Goal: Task Accomplishment & Management: Manage account settings

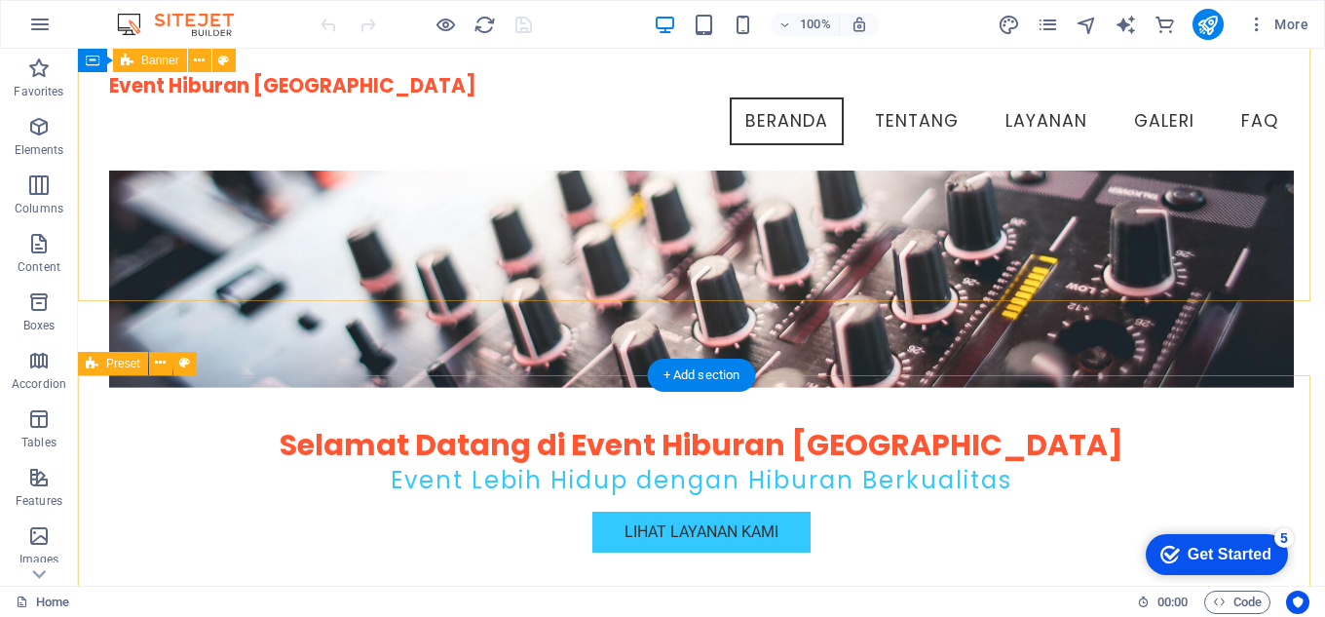
scroll to position [195, 0]
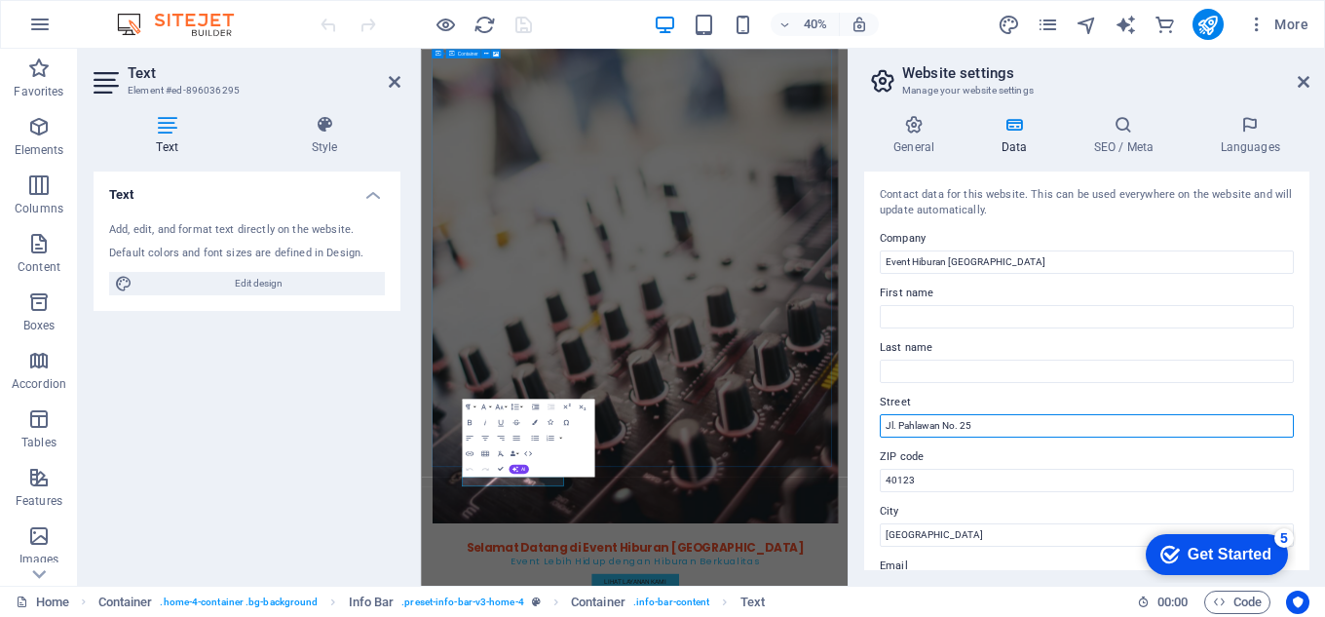
click at [986, 418] on input "Jl. Pahlawan No. 25" at bounding box center [1087, 425] width 414 height 23
drag, startPoint x: 986, startPoint y: 418, endPoint x: 903, endPoint y: 422, distance: 82.9
click at [903, 422] on input "Jl. Pahlawan No. 25" at bounding box center [1087, 425] width 414 height 23
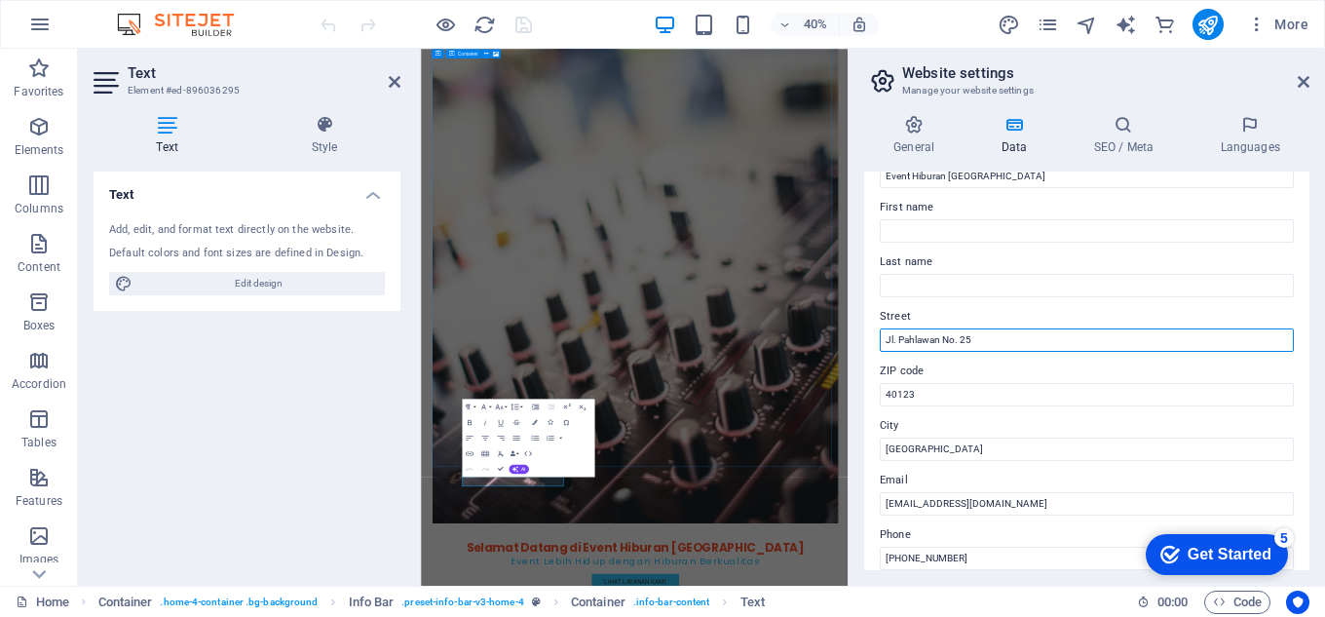
scroll to position [51, 0]
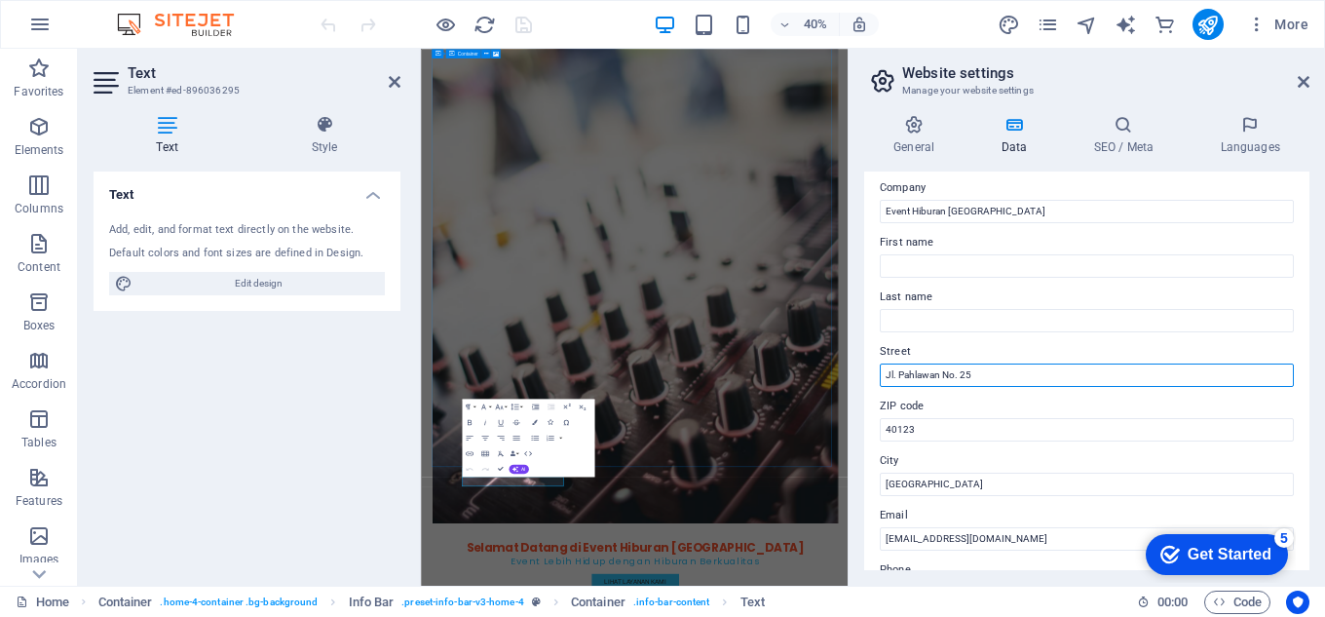
click at [996, 367] on input "Jl. Pahlawan No. 25" at bounding box center [1087, 375] width 414 height 23
type input "Jl. [STREET_ADDRESS] bandung"
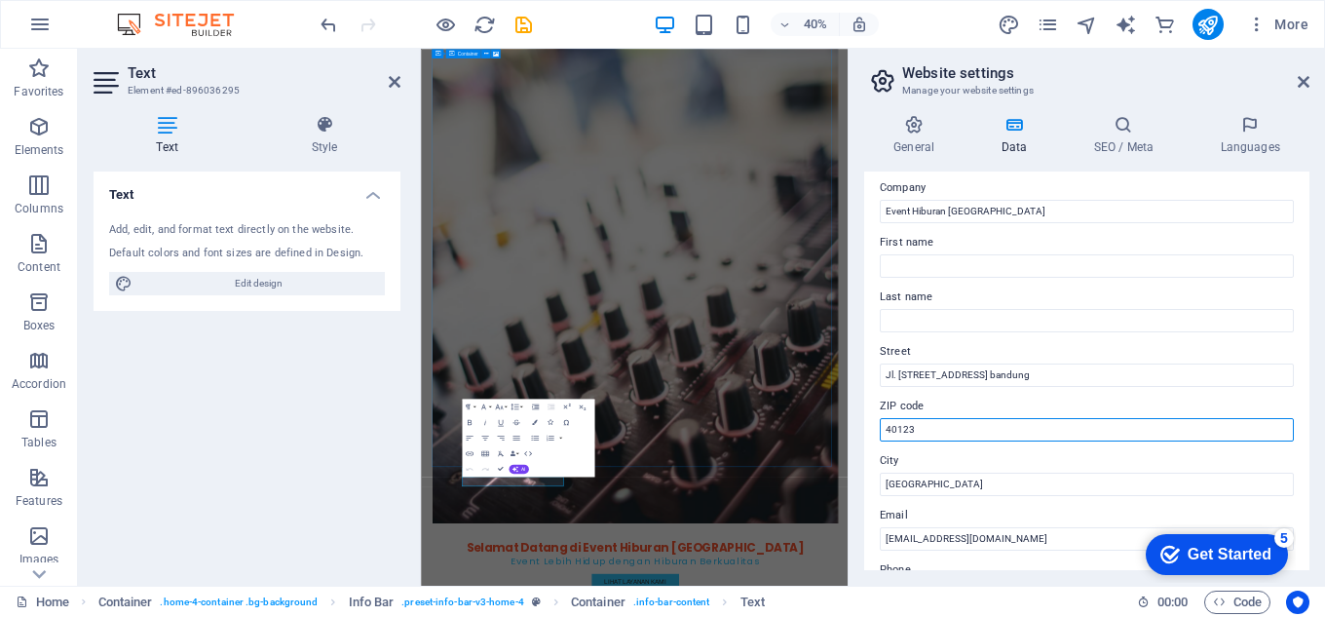
click at [943, 424] on input "40123" at bounding box center [1087, 429] width 414 height 23
type input "40287"
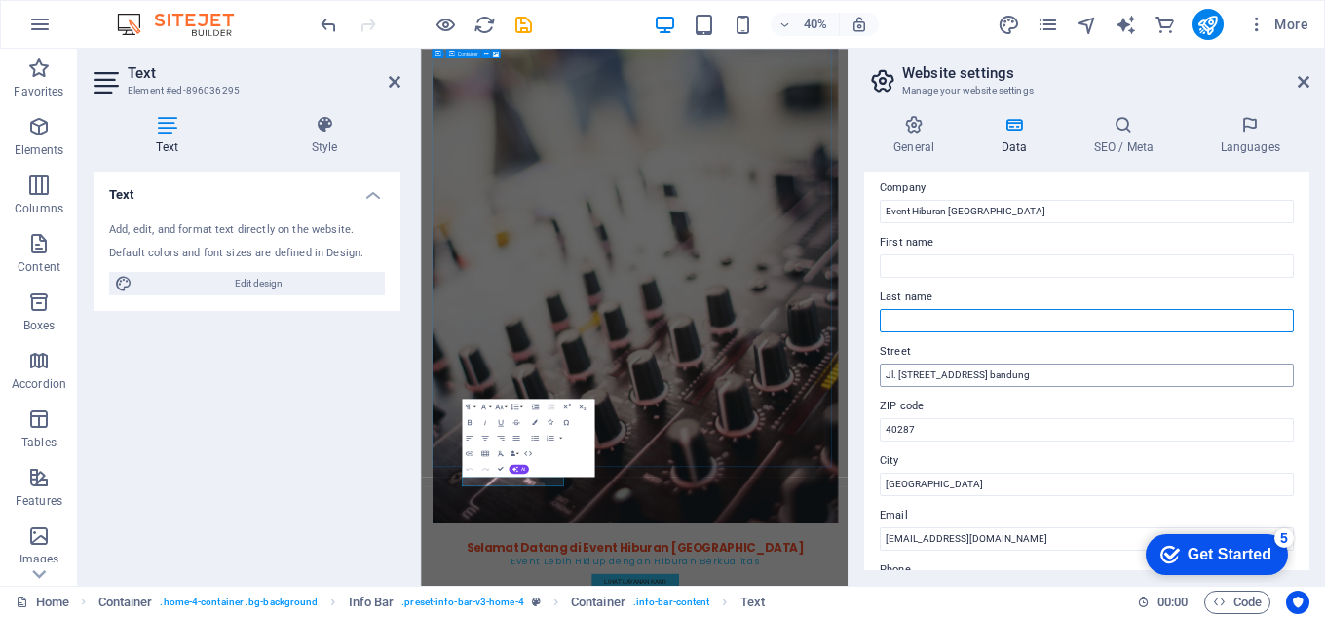
type input "RIDWAN"
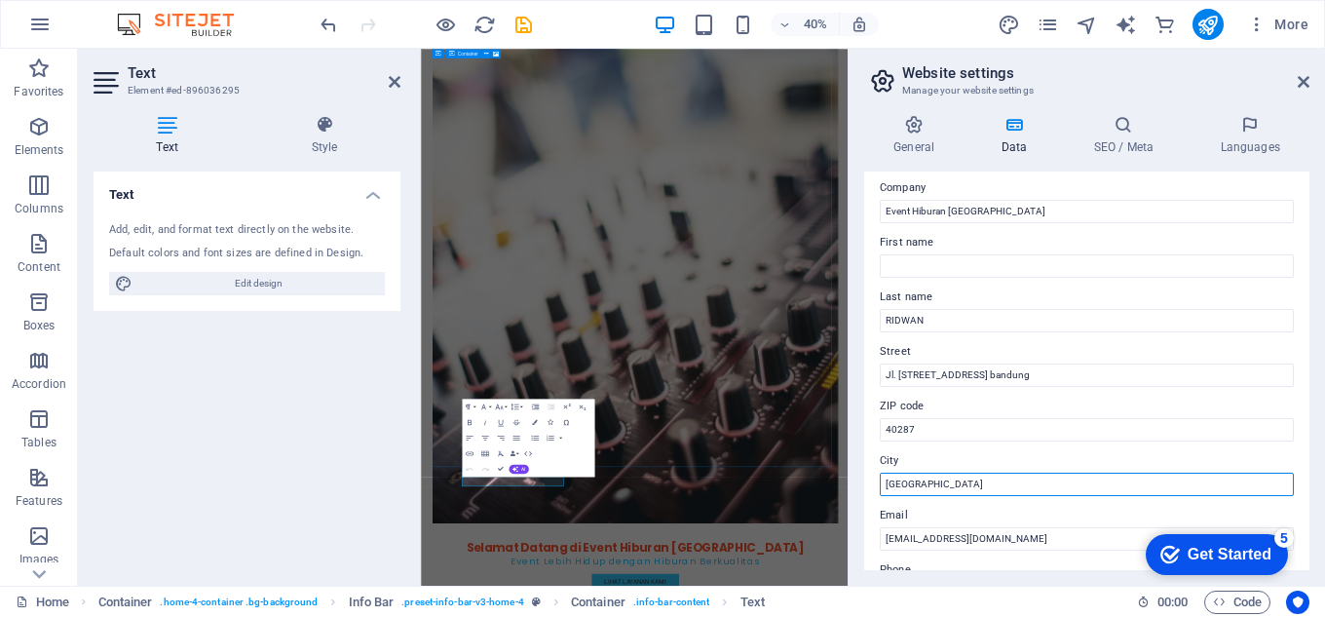
click at [972, 482] on input "[GEOGRAPHIC_DATA]" at bounding box center [1087, 484] width 414 height 23
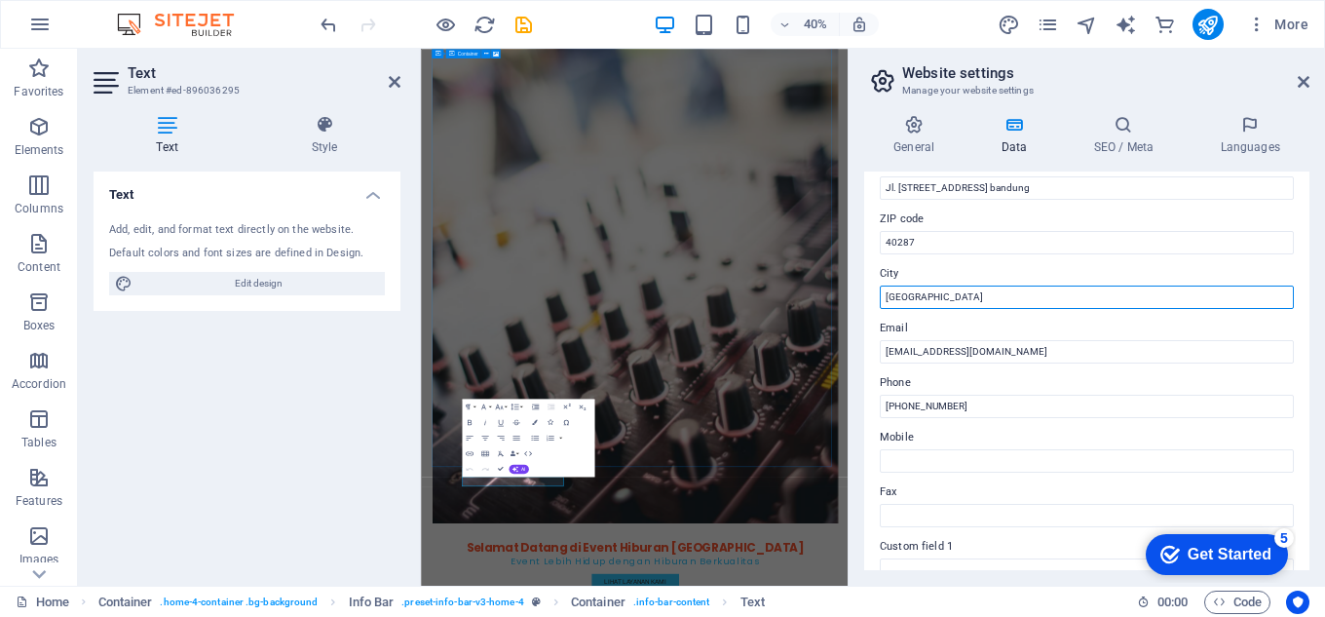
scroll to position [246, 0]
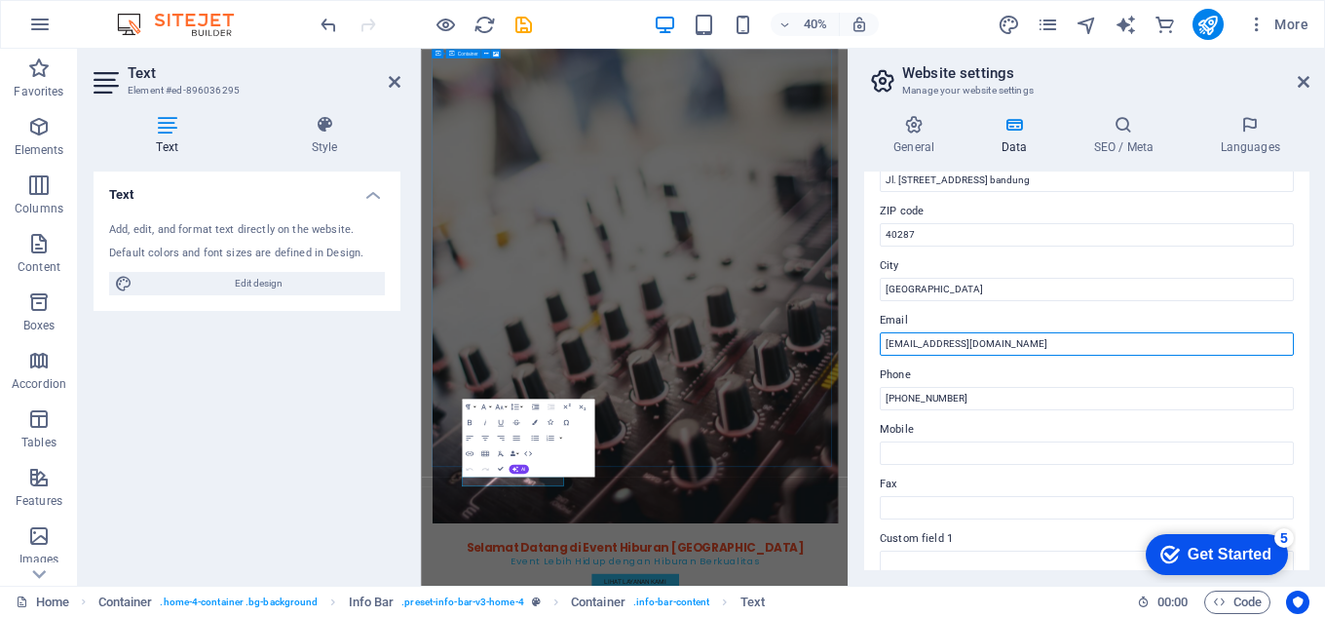
click at [1047, 338] on input "[EMAIL_ADDRESS][DOMAIN_NAME]" at bounding box center [1087, 343] width 414 height 23
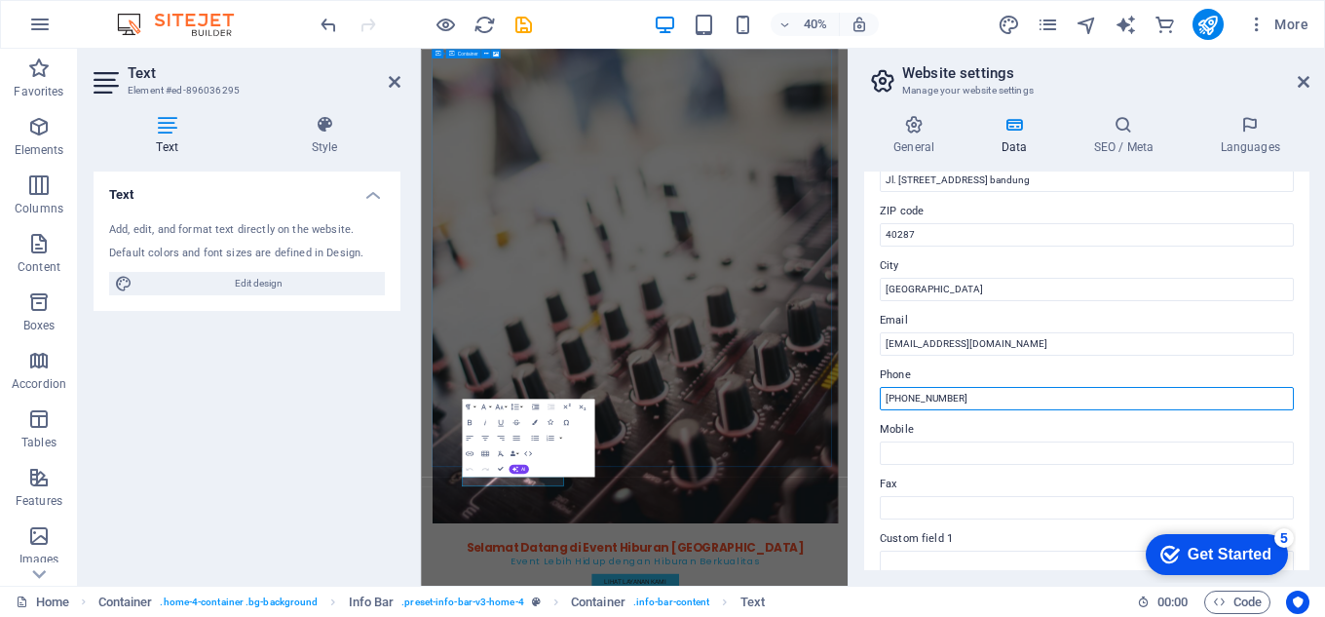
drag, startPoint x: 1002, startPoint y: 400, endPoint x: 852, endPoint y: 378, distance: 151.6
click at [852, 378] on aside "Website settings Manage your website settings General Data SEO / Meta Languages…" at bounding box center [1087, 317] width 478 height 537
type input "085943149777"
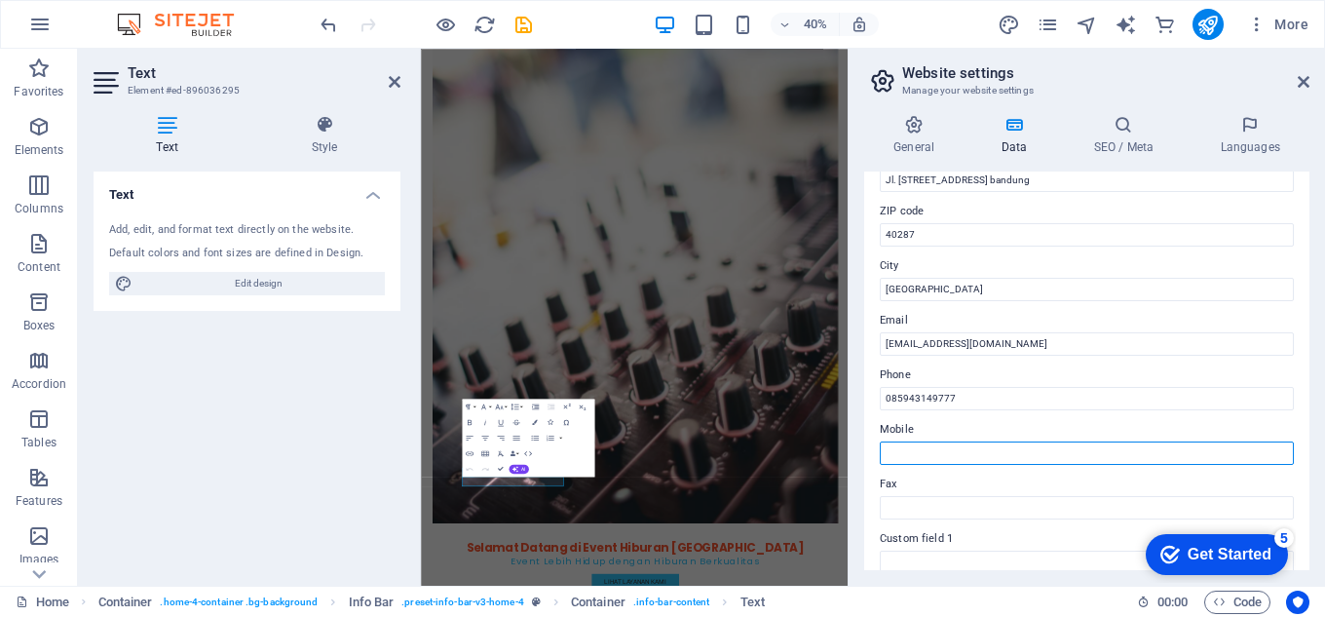
click at [932, 460] on input "Mobile" at bounding box center [1087, 453] width 414 height 23
type input "082117117949"
type input "RIDWAN"
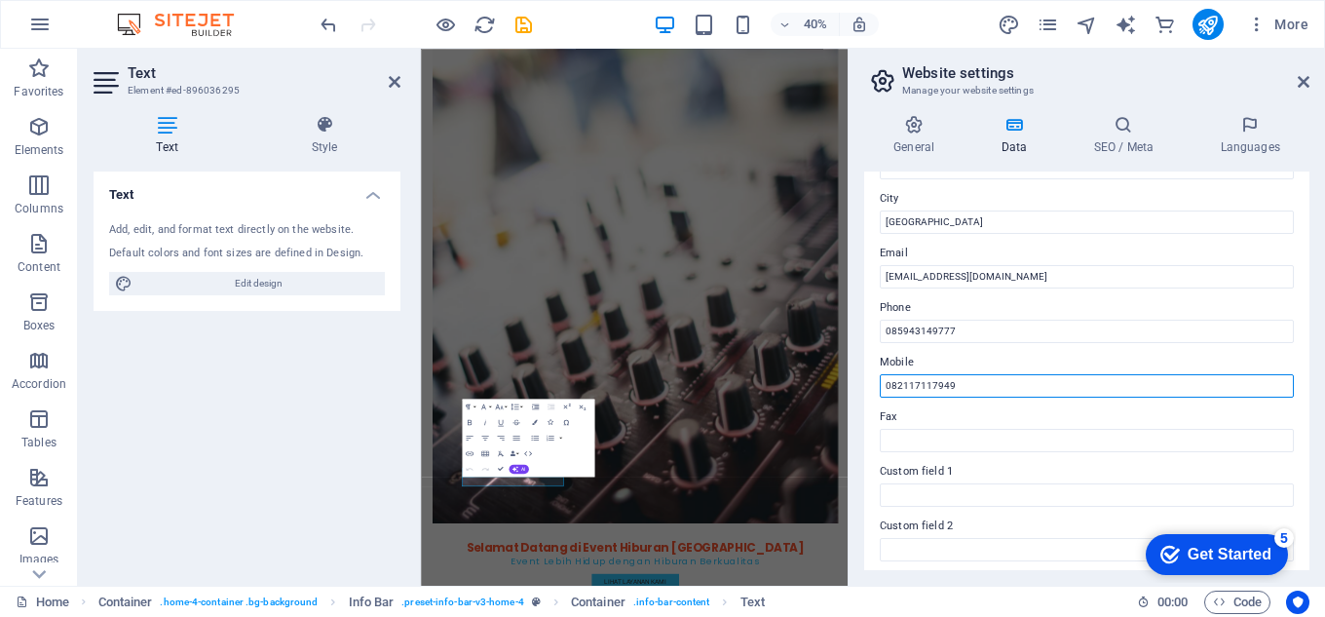
scroll to position [343, 0]
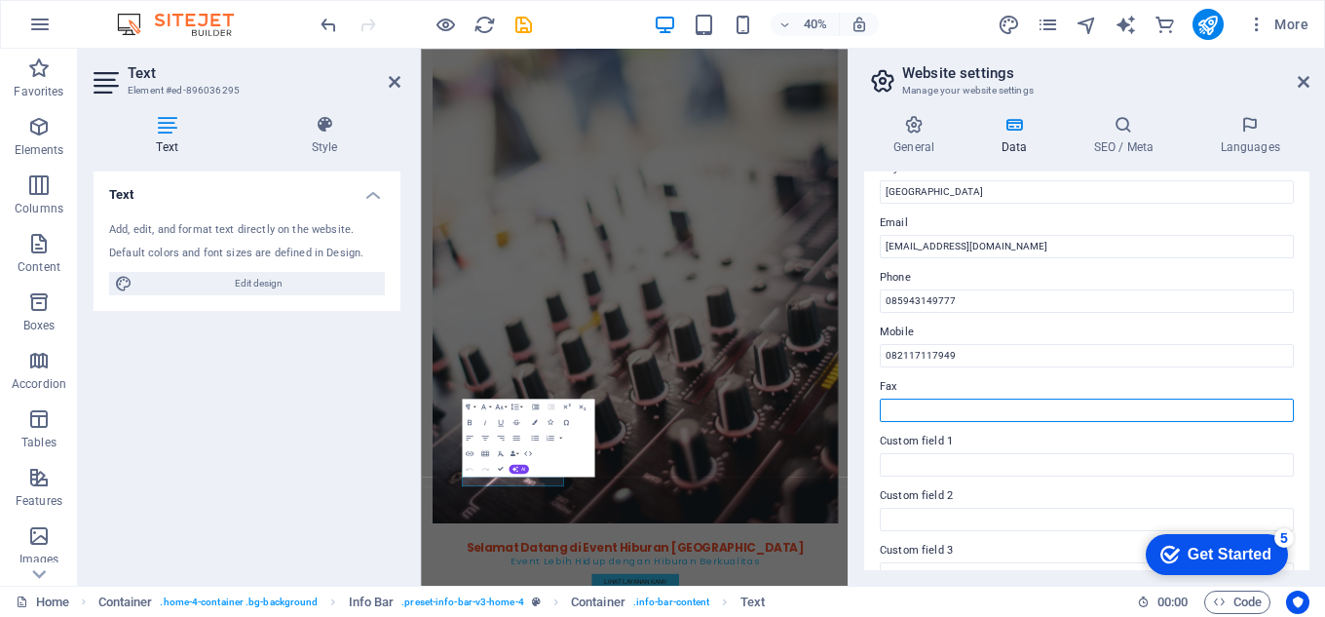
click at [952, 414] on input "Fax" at bounding box center [1087, 410] width 414 height 23
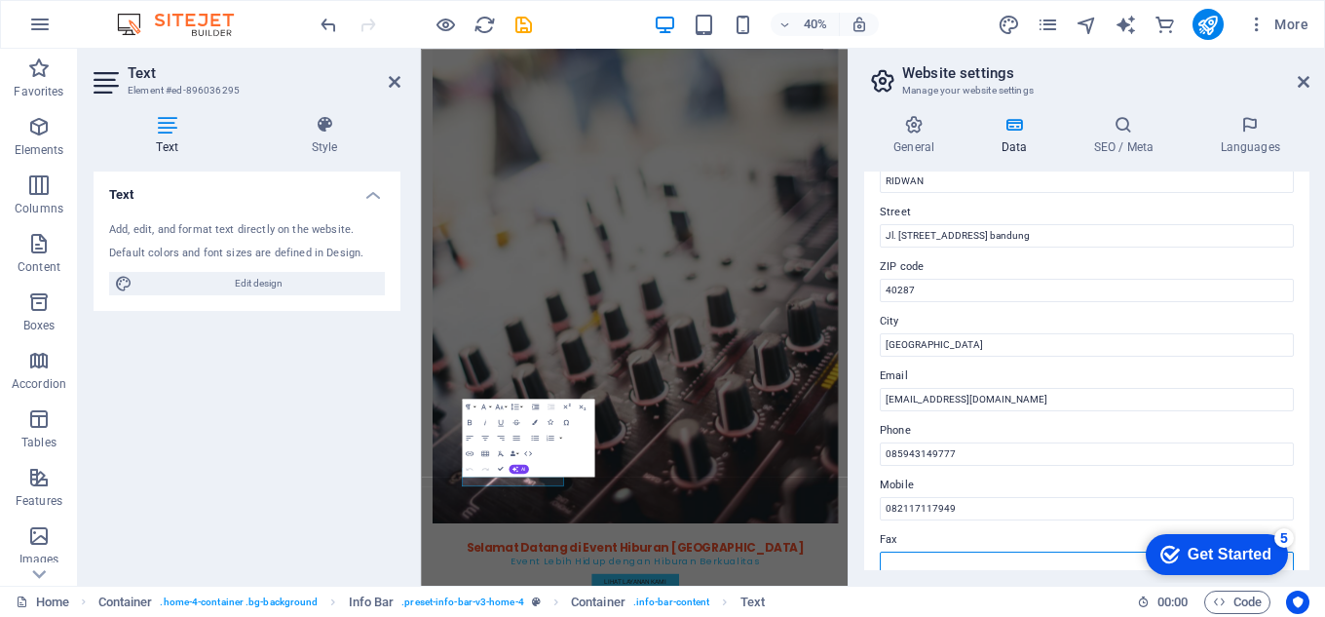
scroll to position [195, 0]
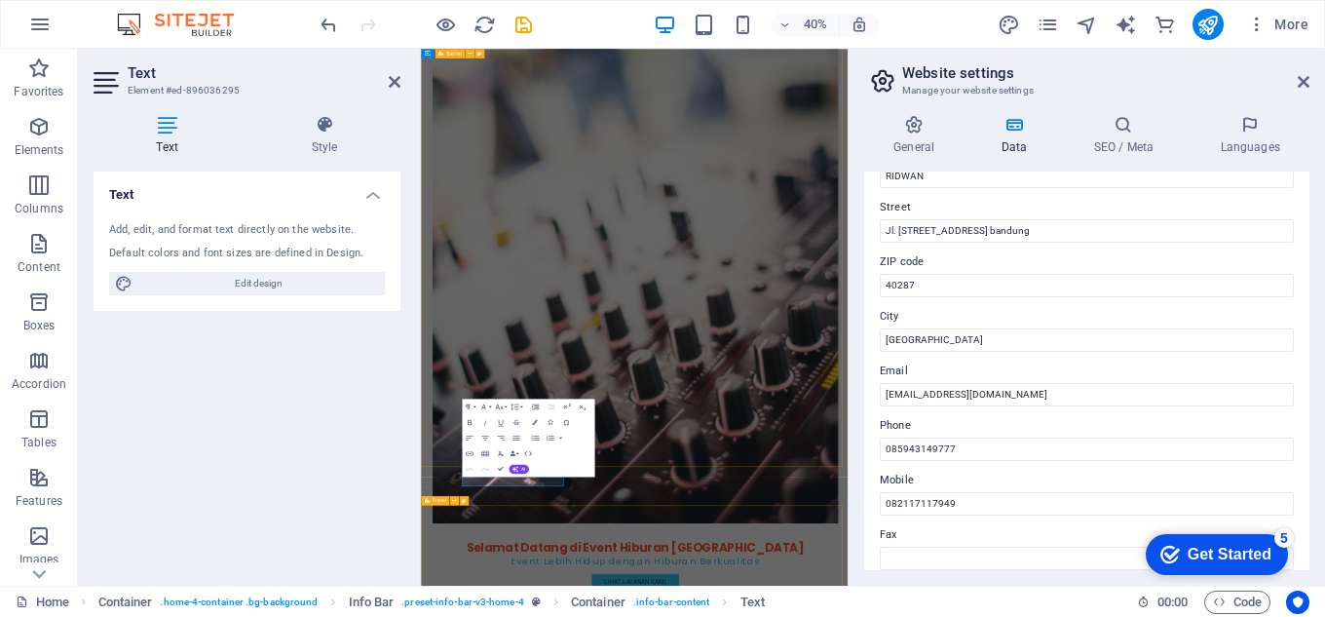
drag, startPoint x: 1191, startPoint y: 1194, endPoint x: 1233, endPoint y: 620, distance: 575.6
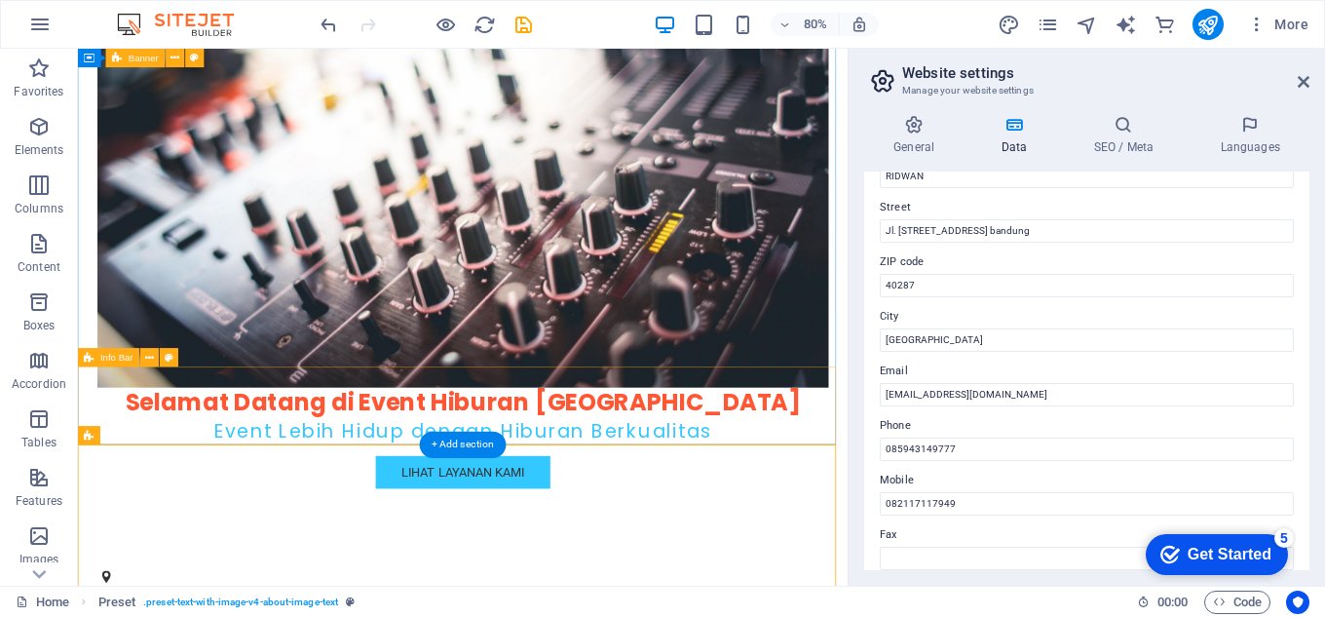
scroll to position [390, 0]
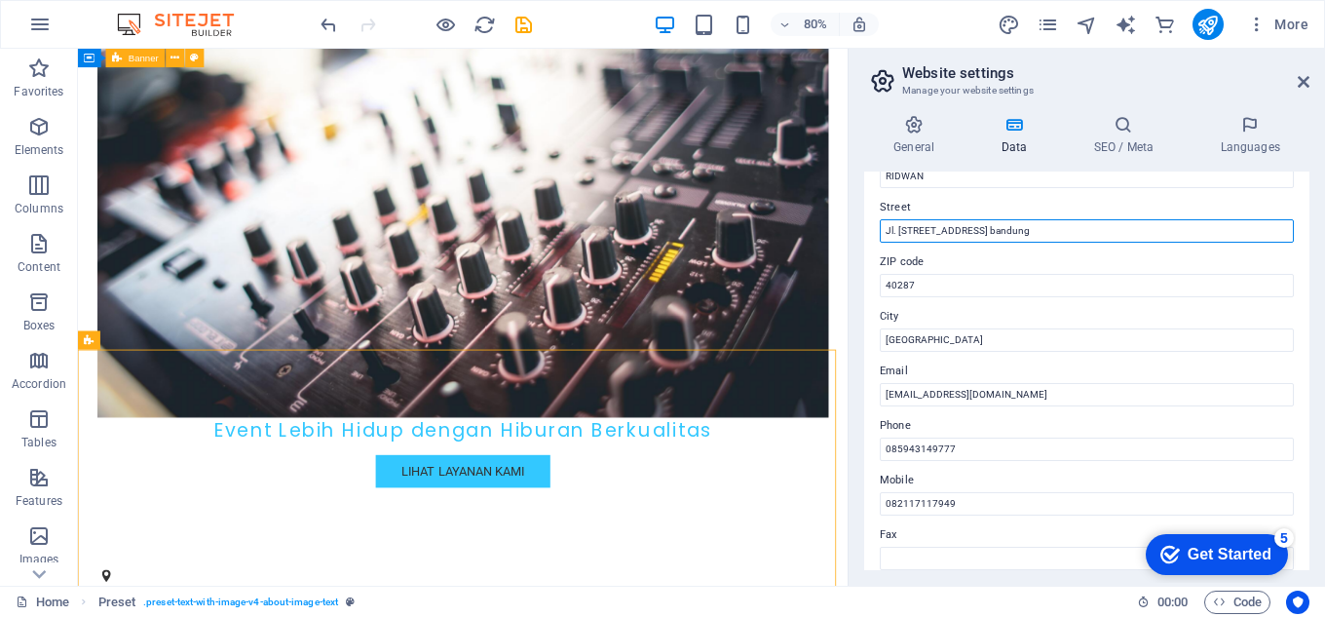
drag, startPoint x: 1097, startPoint y: 228, endPoint x: 1232, endPoint y: 224, distance: 134.6
click at [1232, 224] on input "Jl. [STREET_ADDRESS] bandung" at bounding box center [1087, 230] width 414 height 23
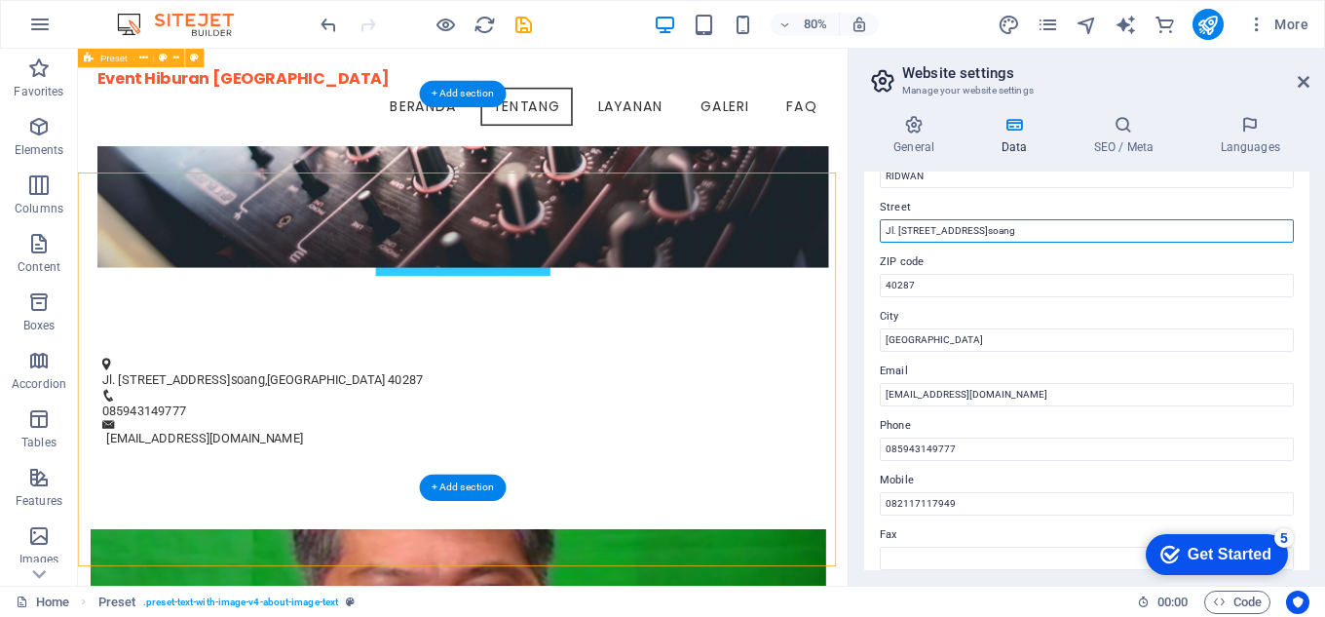
scroll to position [584, 0]
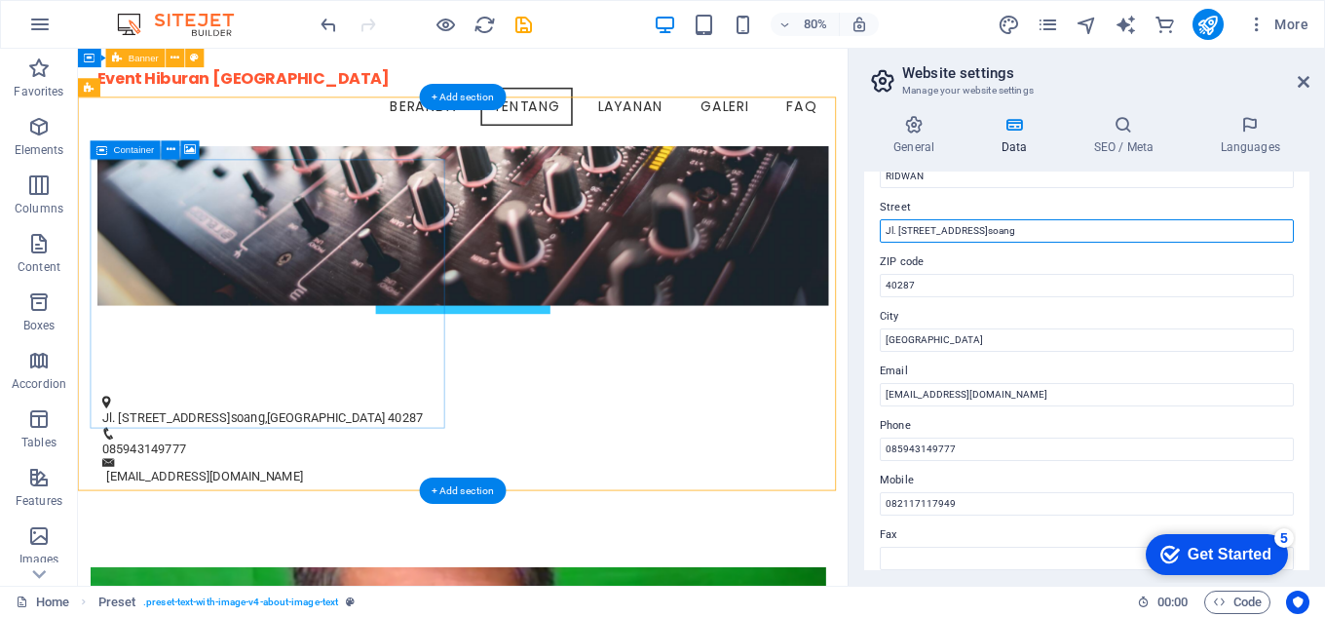
type input "Jl. [STREET_ADDRESS]soang"
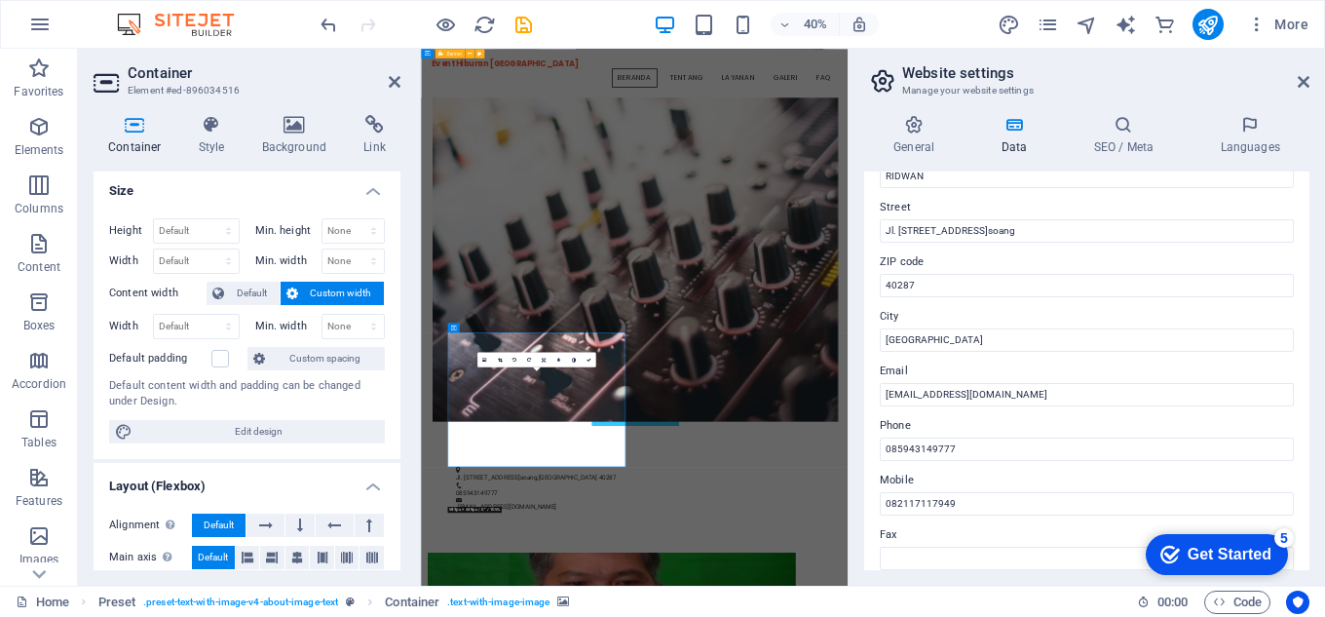
scroll to position [0, 0]
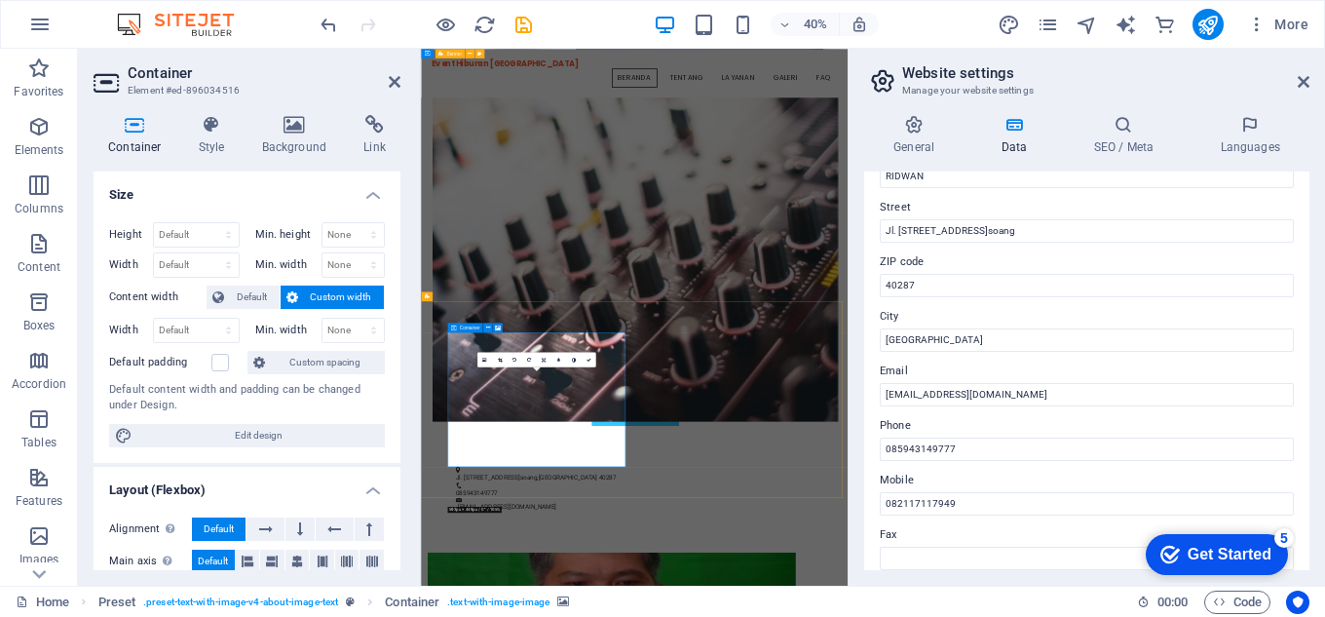
click at [301, 130] on icon at bounding box center [295, 124] width 95 height 19
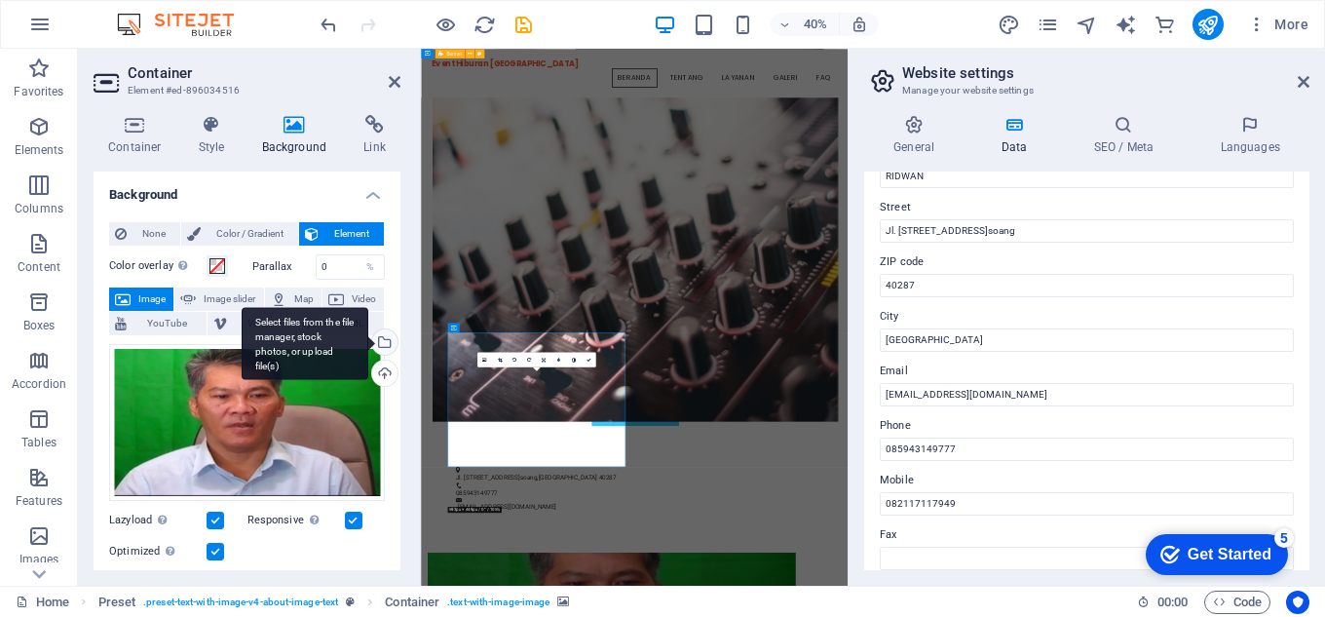
click at [380, 341] on div "Select files from the file manager, stock photos, or upload file(s)" at bounding box center [382, 343] width 29 height 29
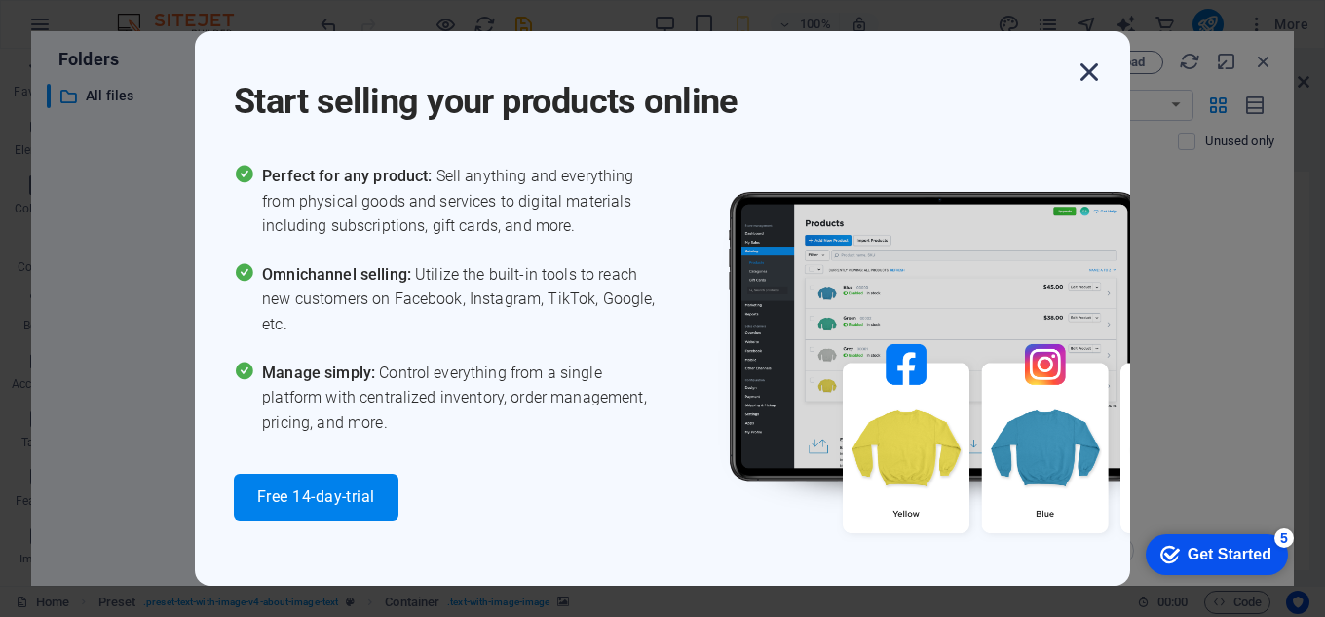
click at [1082, 72] on icon "button" at bounding box center [1089, 72] width 35 height 35
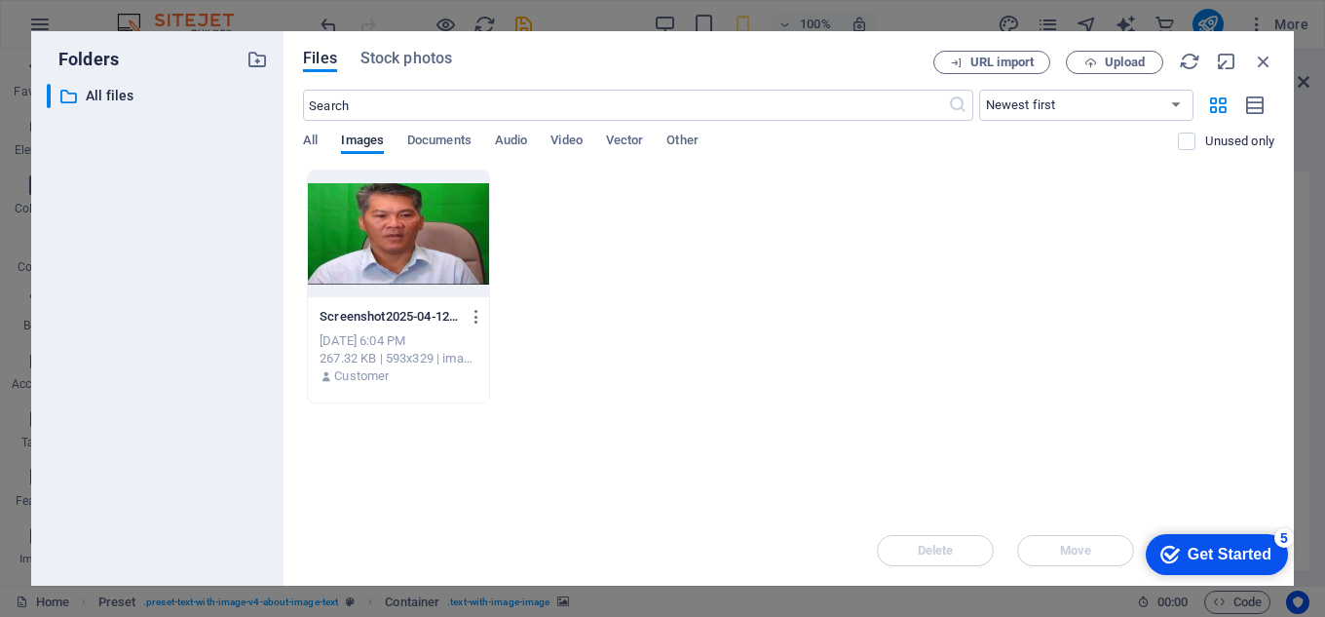
click at [381, 250] on div at bounding box center [398, 234] width 181 height 127
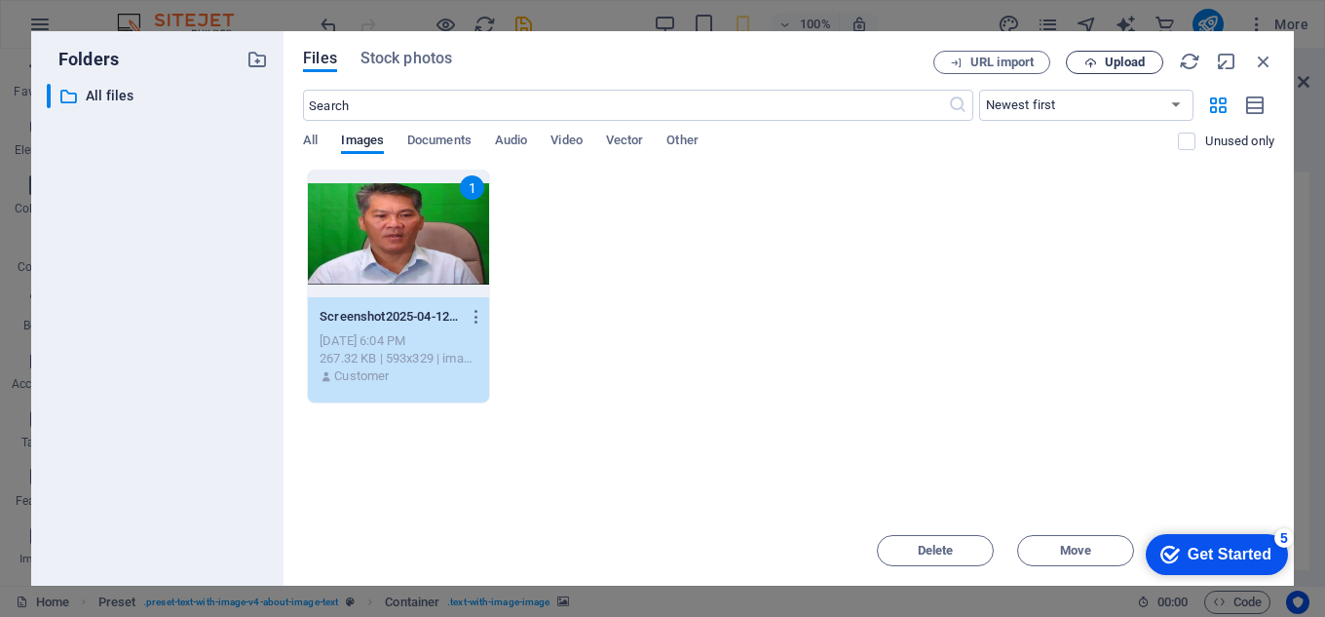
click at [1114, 57] on span "Upload" at bounding box center [1125, 63] width 40 height 12
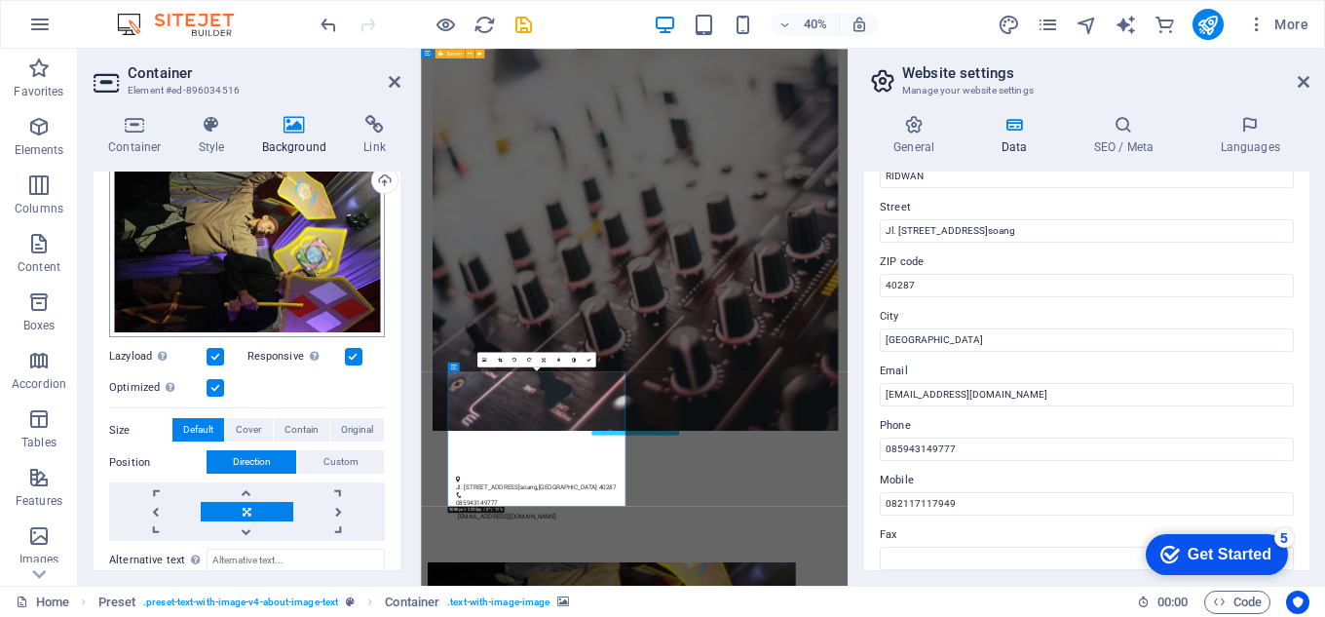
scroll to position [195, 0]
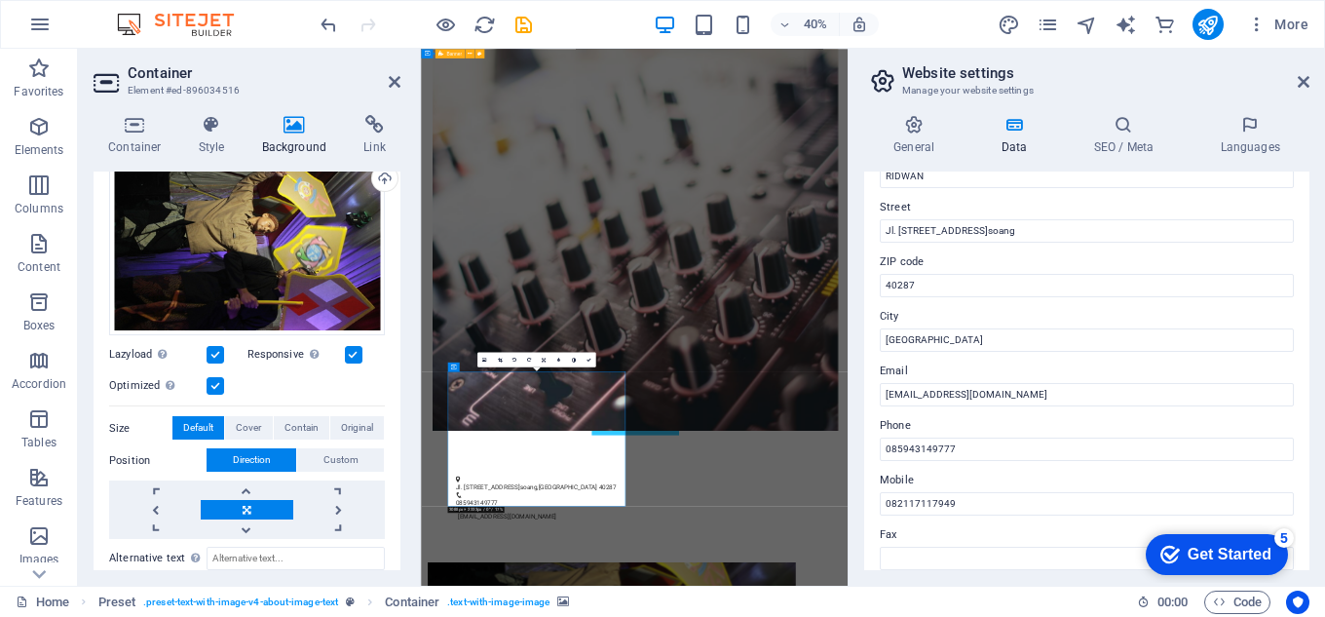
click at [251, 453] on span "Direction" at bounding box center [252, 459] width 38 height 23
click at [161, 502] on link at bounding box center [155, 509] width 92 height 19
click at [328, 501] on link at bounding box center [339, 509] width 92 height 19
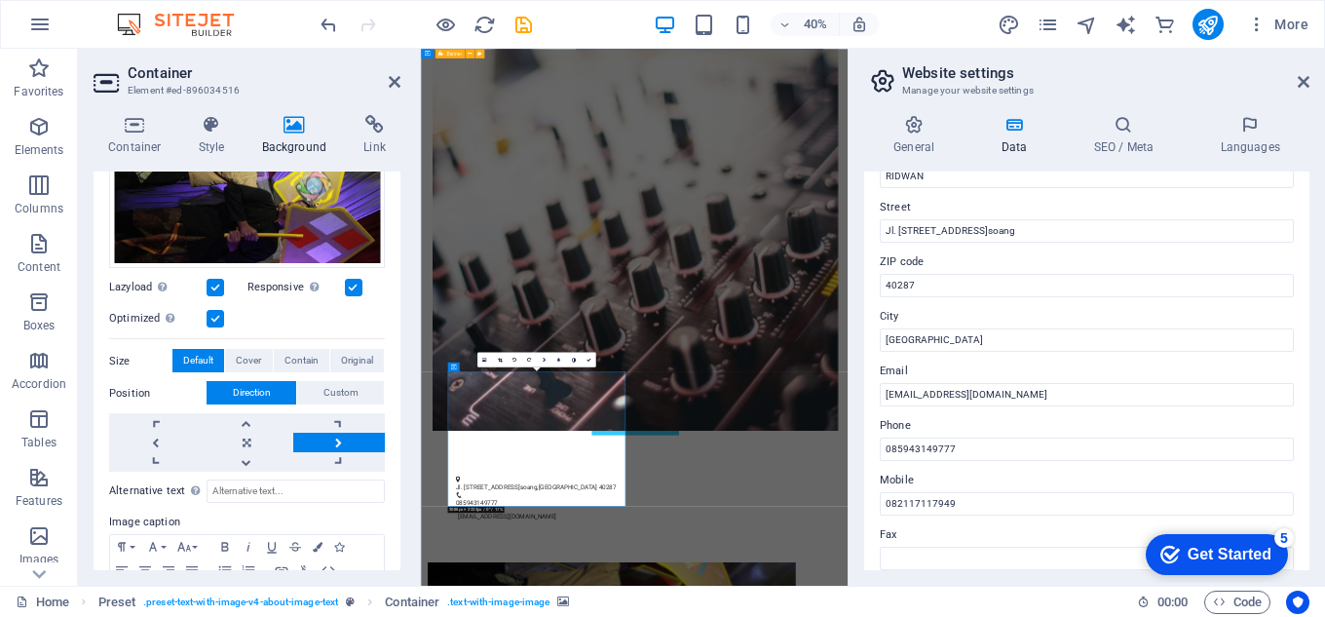
scroll to position [348, 0]
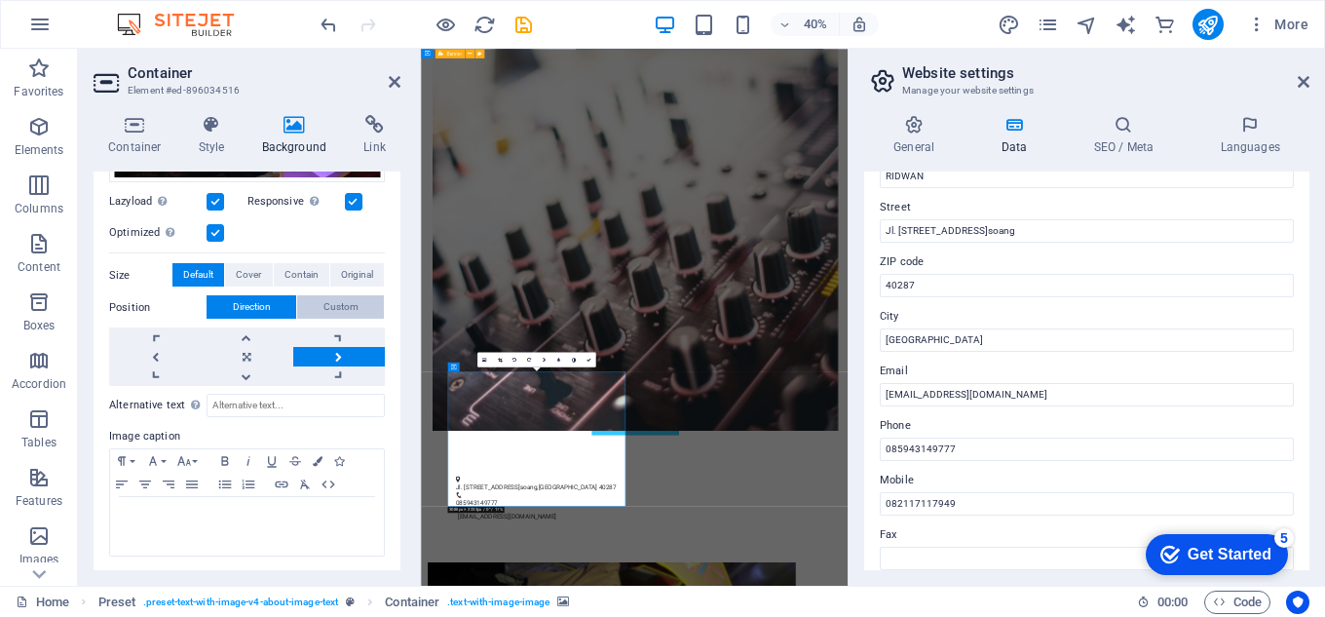
click at [326, 295] on span "Custom" at bounding box center [341, 306] width 35 height 23
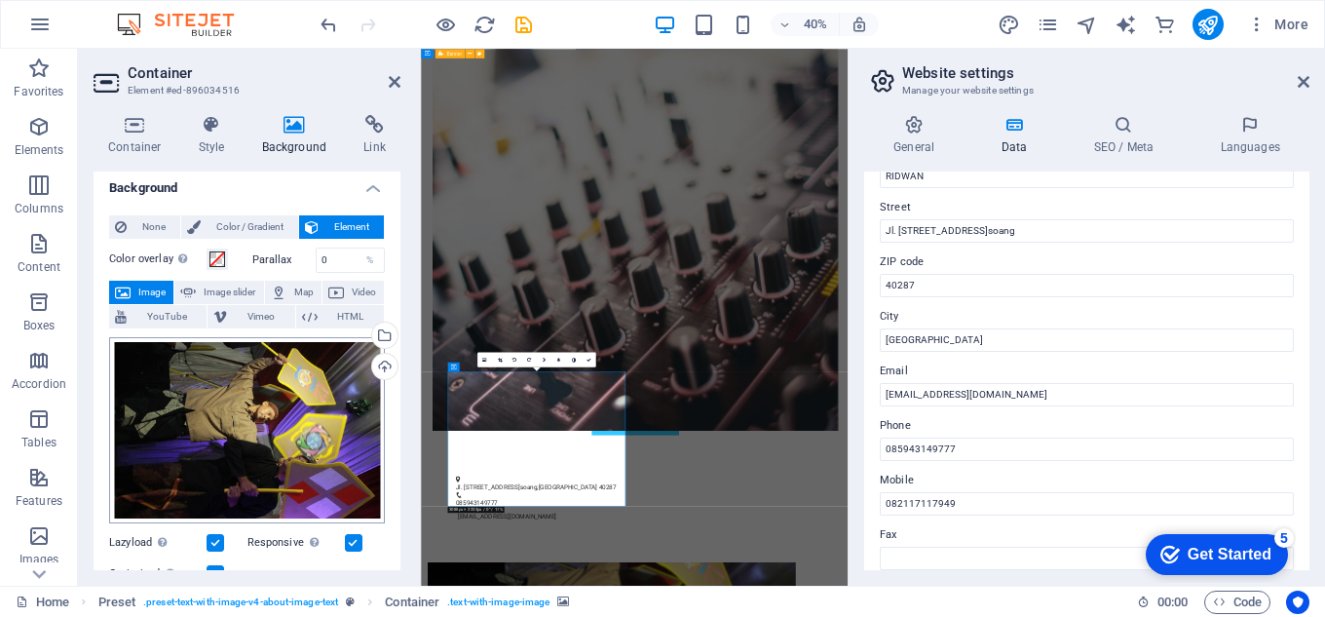
scroll to position [0, 0]
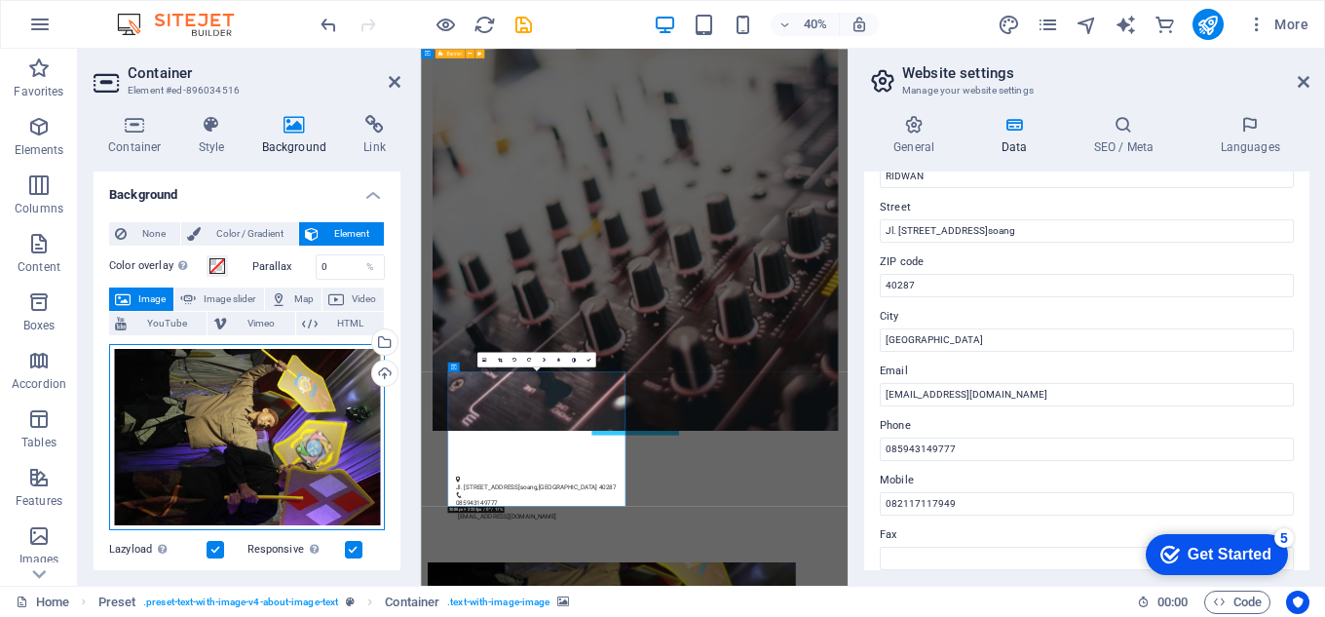
click at [156, 373] on div "Drag files here, click to choose files or select files from Files or our free s…" at bounding box center [247, 437] width 276 height 187
click at [156, 373] on body "Event Hiburan [GEOGRAPHIC_DATA] Home Favorites Elements Columns Content Boxes A…" at bounding box center [662, 308] width 1325 height 617
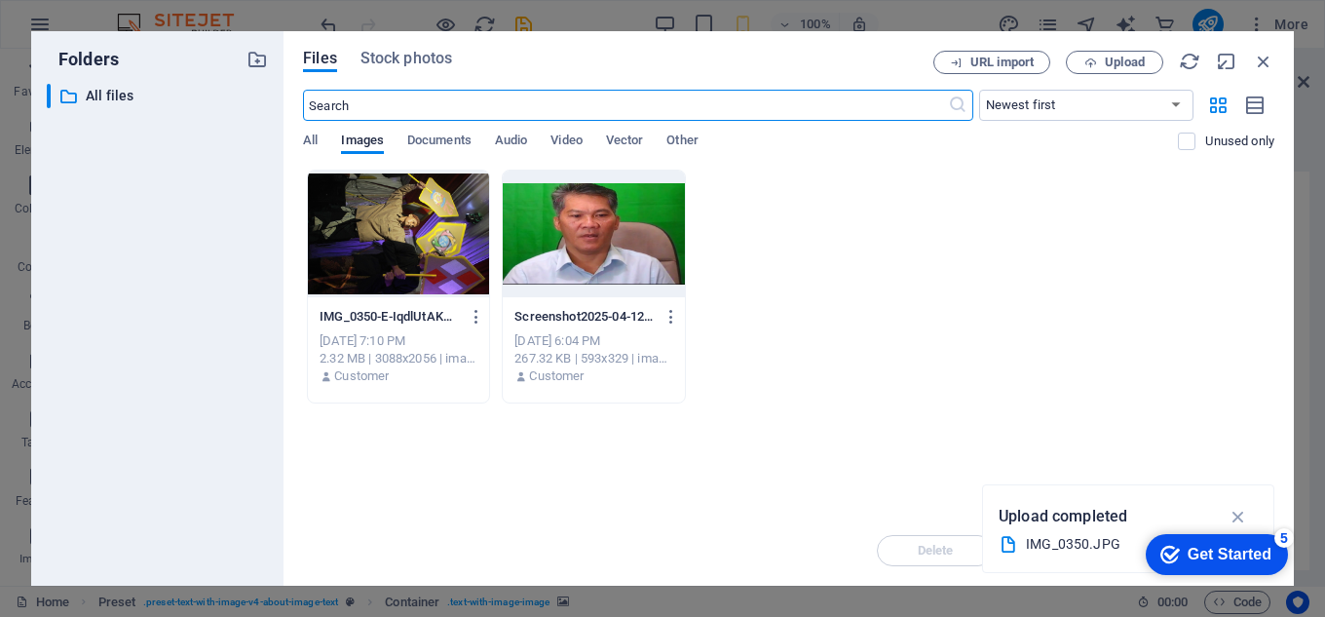
click at [402, 262] on div at bounding box center [398, 234] width 181 height 127
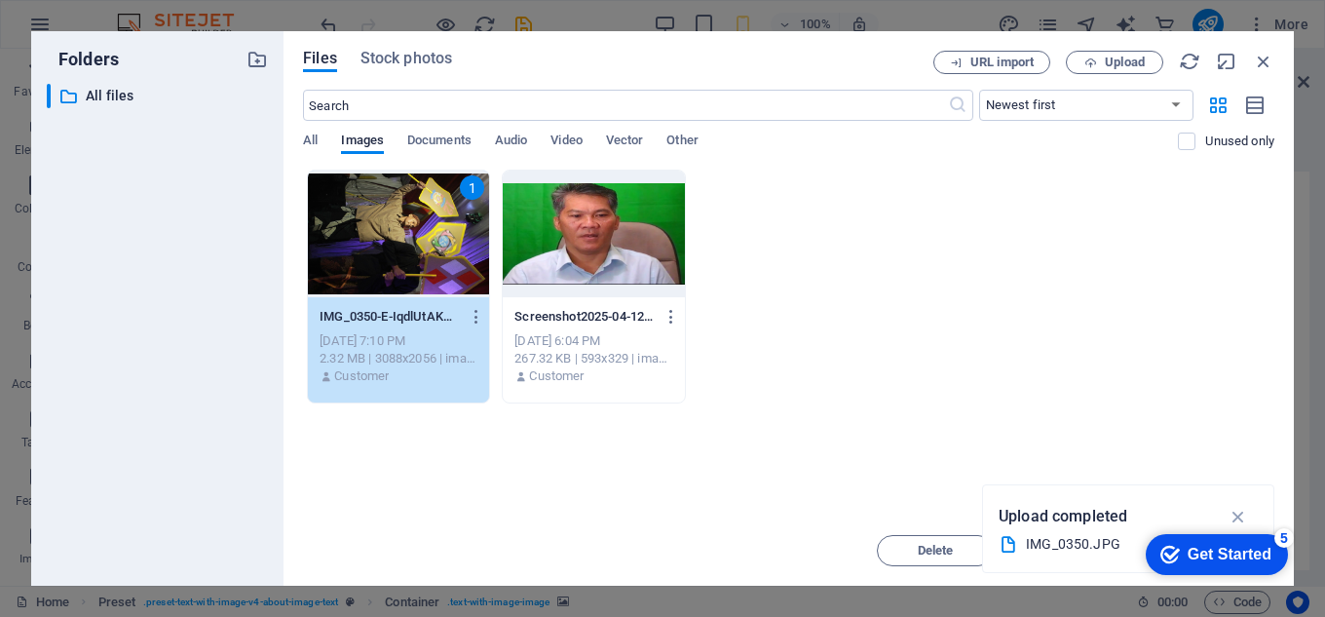
click at [402, 262] on div "1" at bounding box center [398, 234] width 181 height 127
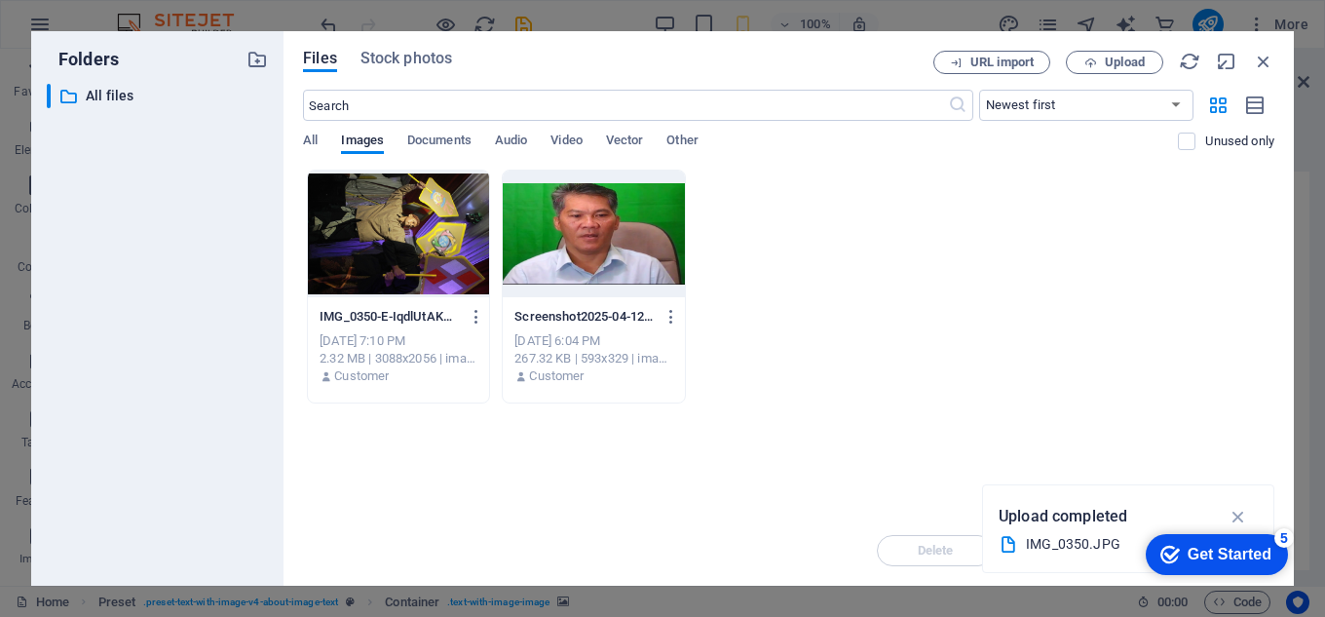
click at [402, 262] on div at bounding box center [398, 234] width 181 height 127
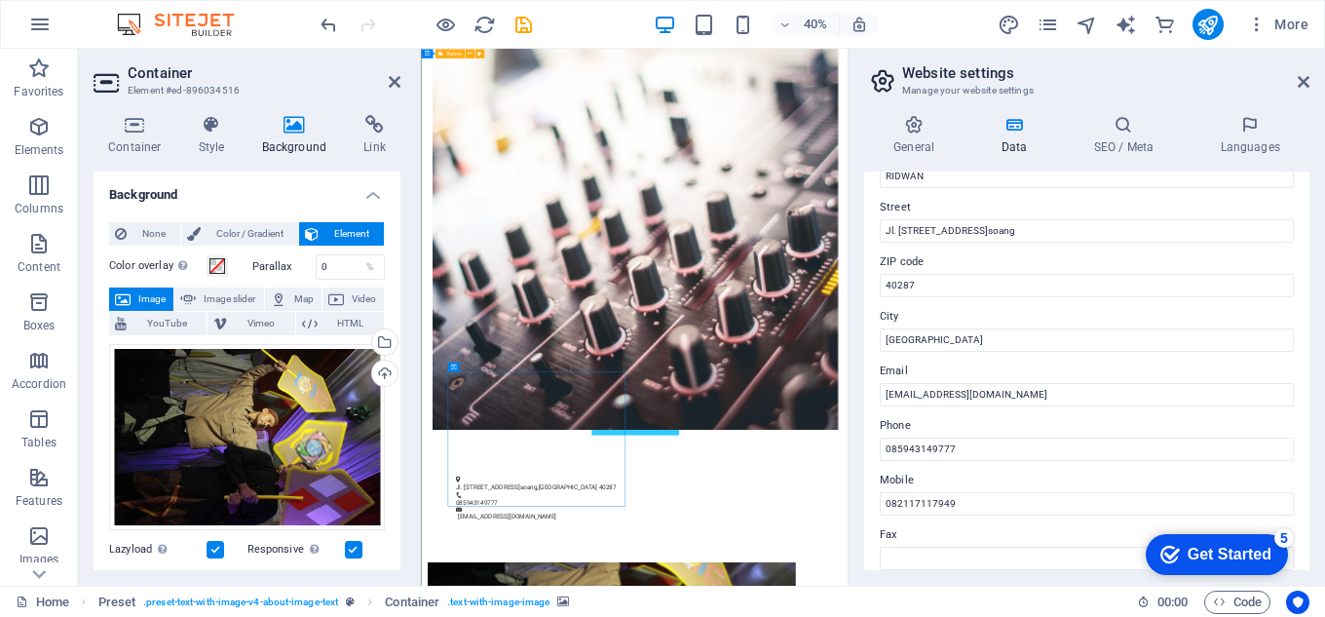
drag, startPoint x: 489, startPoint y: 860, endPoint x: 520, endPoint y: 899, distance: 49.9
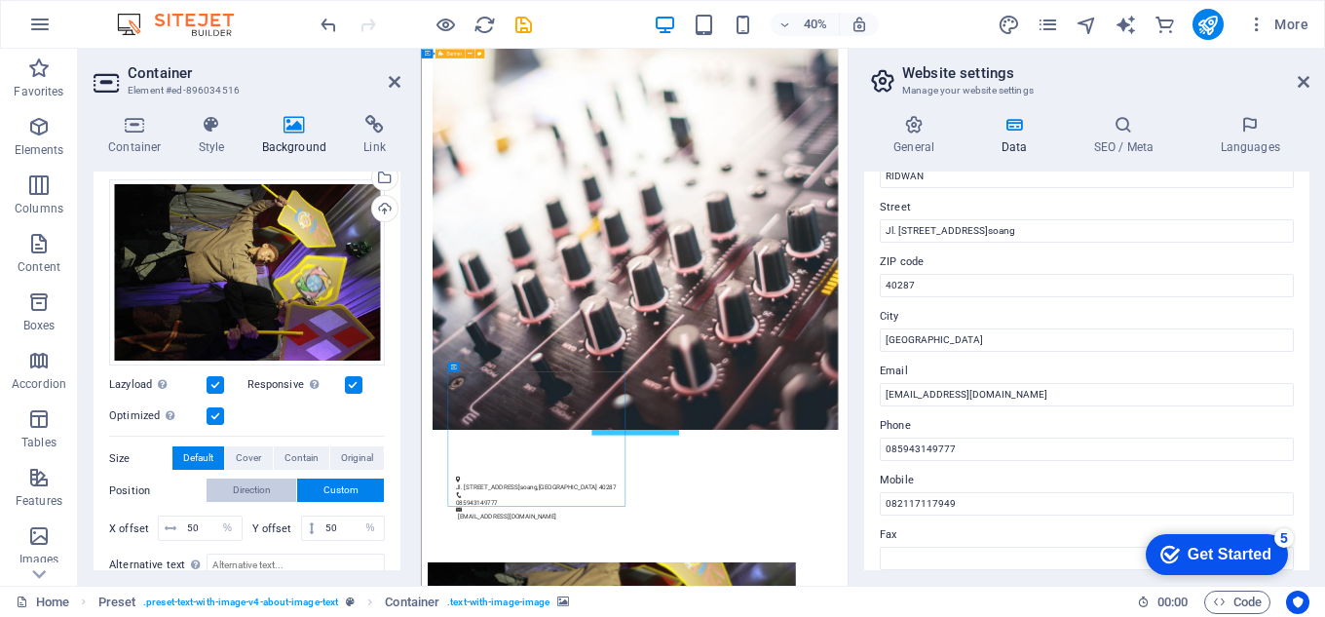
scroll to position [195, 0]
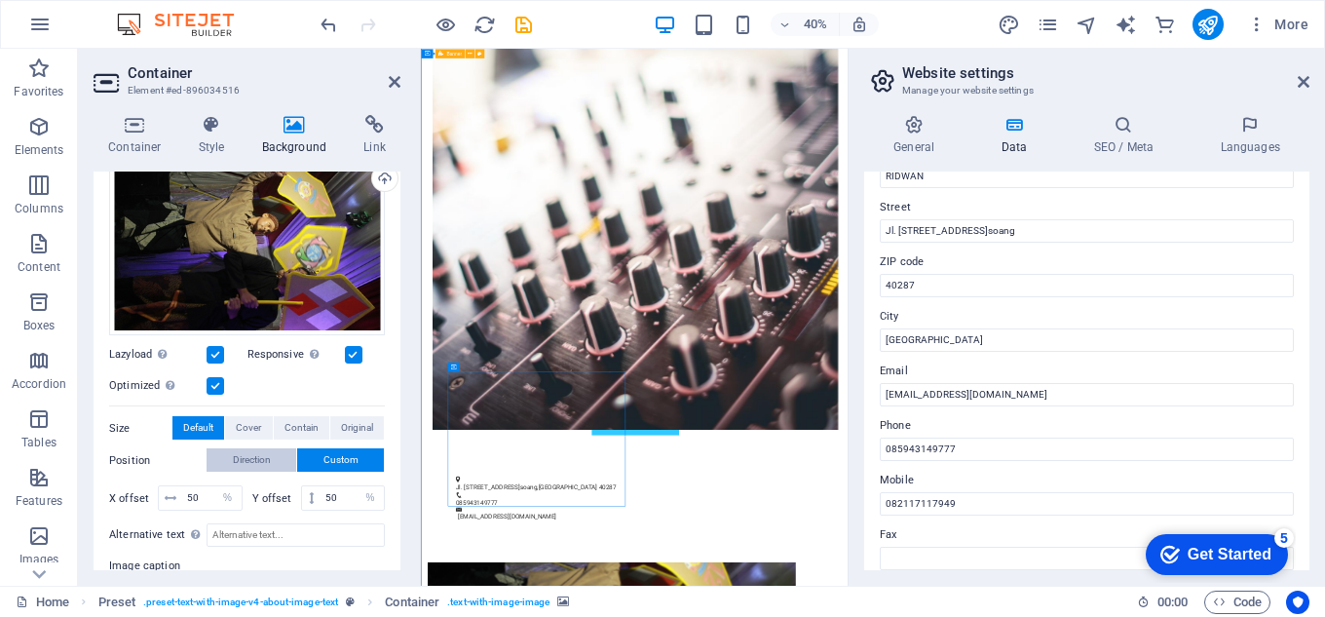
click at [244, 460] on span "Direction" at bounding box center [252, 459] width 38 height 23
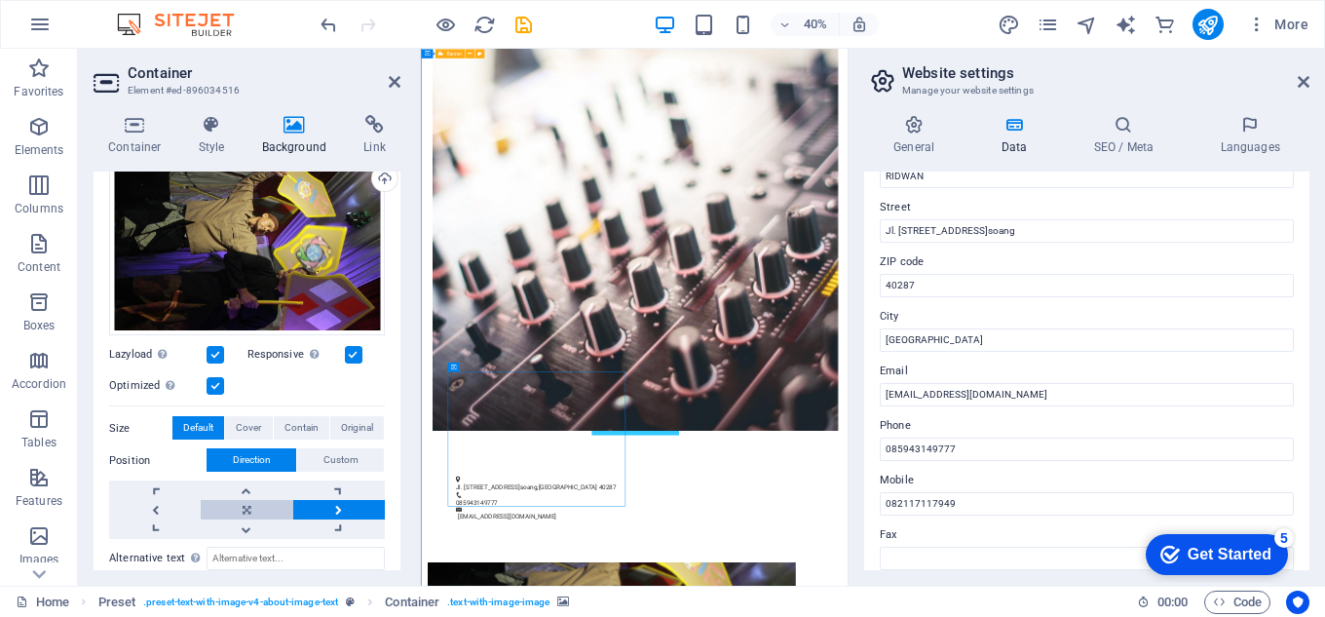
click at [241, 502] on link at bounding box center [247, 509] width 92 height 19
click at [242, 502] on link at bounding box center [247, 509] width 92 height 19
click at [241, 522] on link at bounding box center [247, 528] width 92 height 19
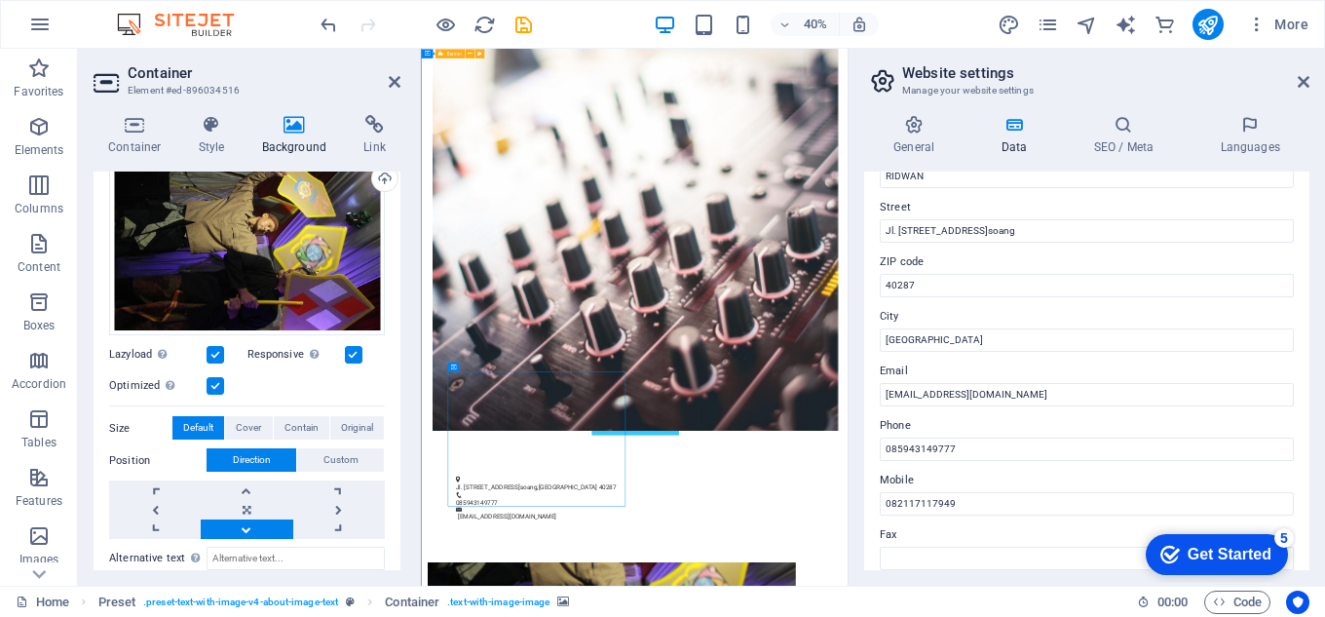
click at [241, 521] on link at bounding box center [247, 528] width 92 height 19
click at [246, 481] on link at bounding box center [247, 489] width 92 height 19
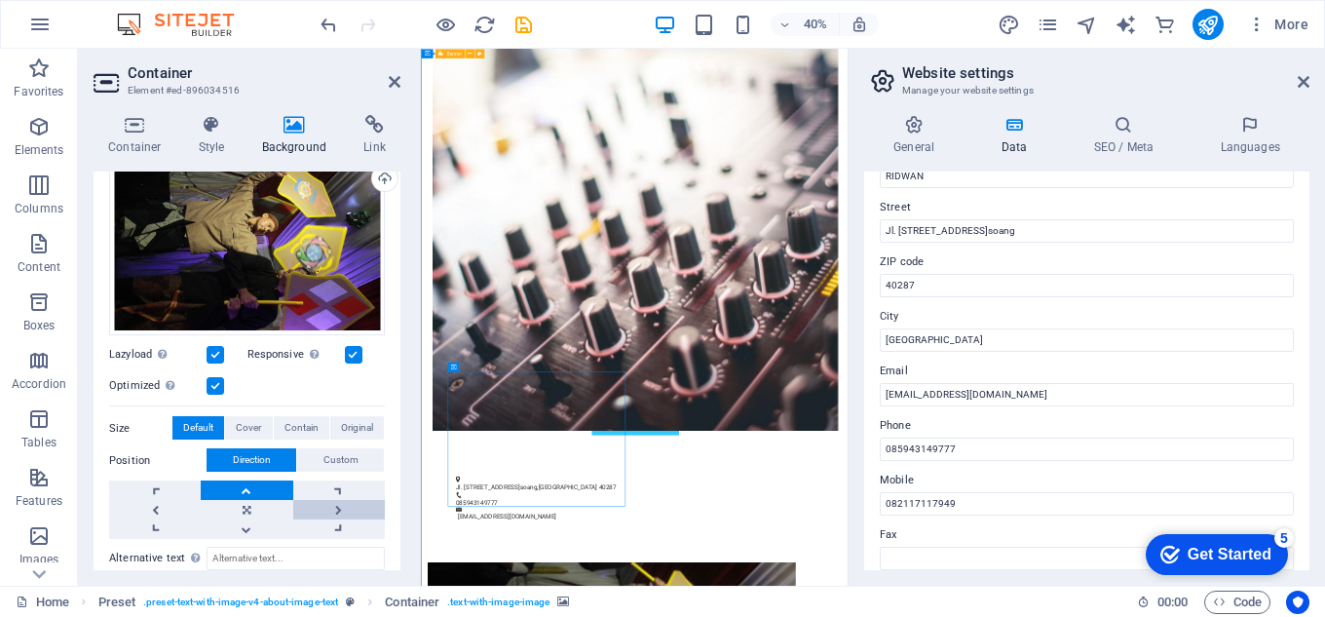
click at [329, 507] on link at bounding box center [339, 509] width 92 height 19
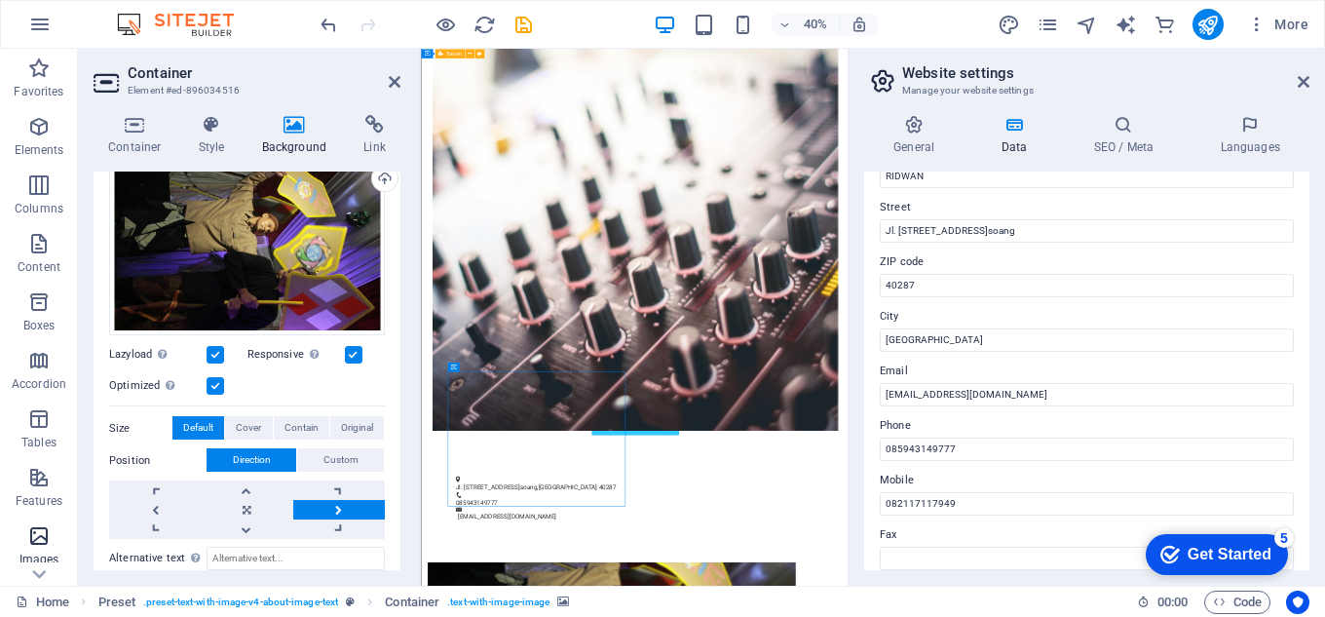
click at [58, 523] on button "Images" at bounding box center [39, 546] width 78 height 58
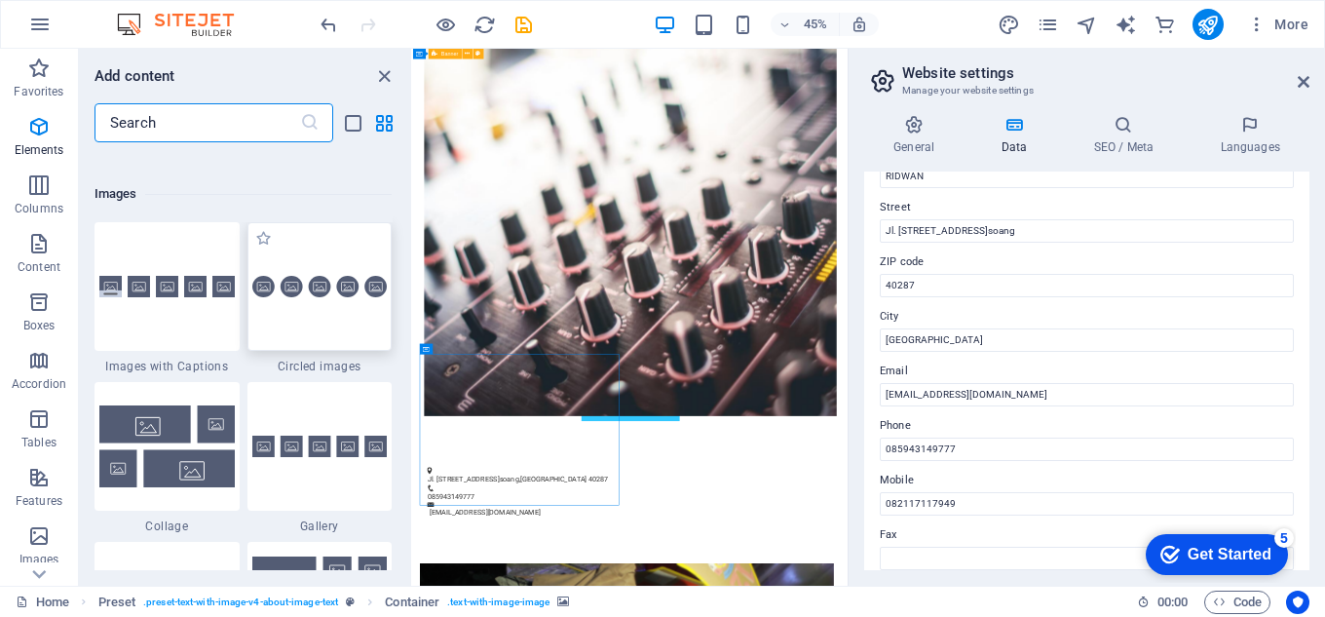
scroll to position [9883, 0]
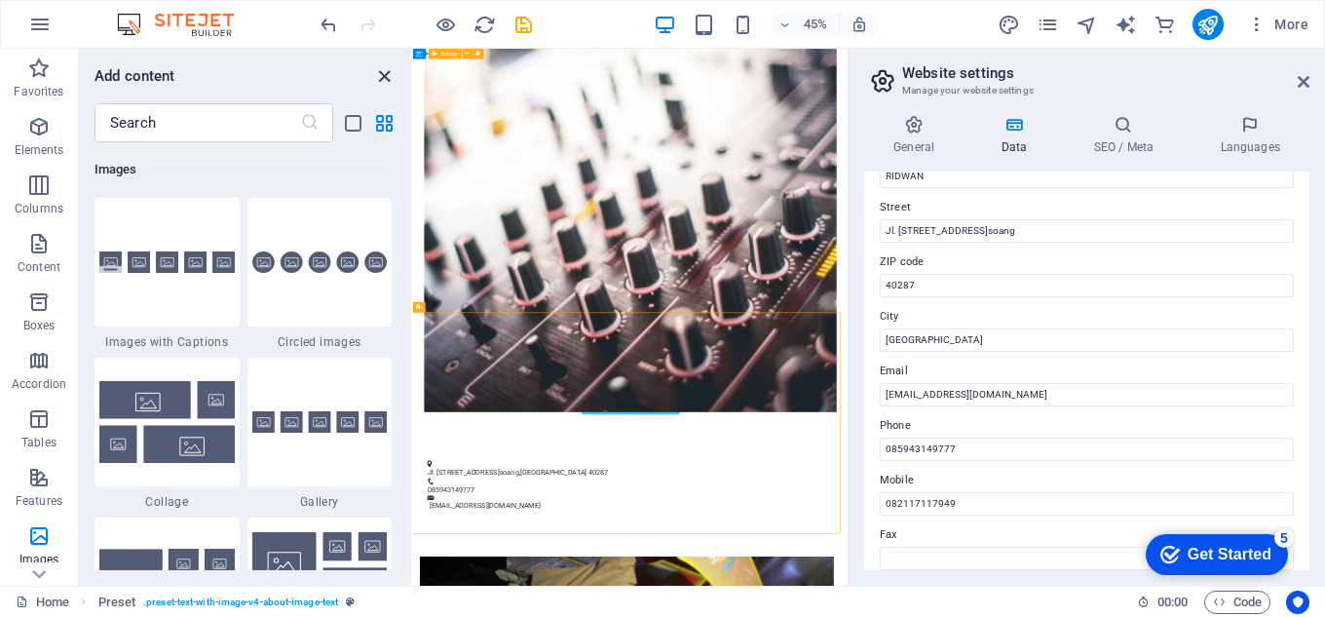
click at [381, 80] on icon "close panel" at bounding box center [384, 76] width 22 height 22
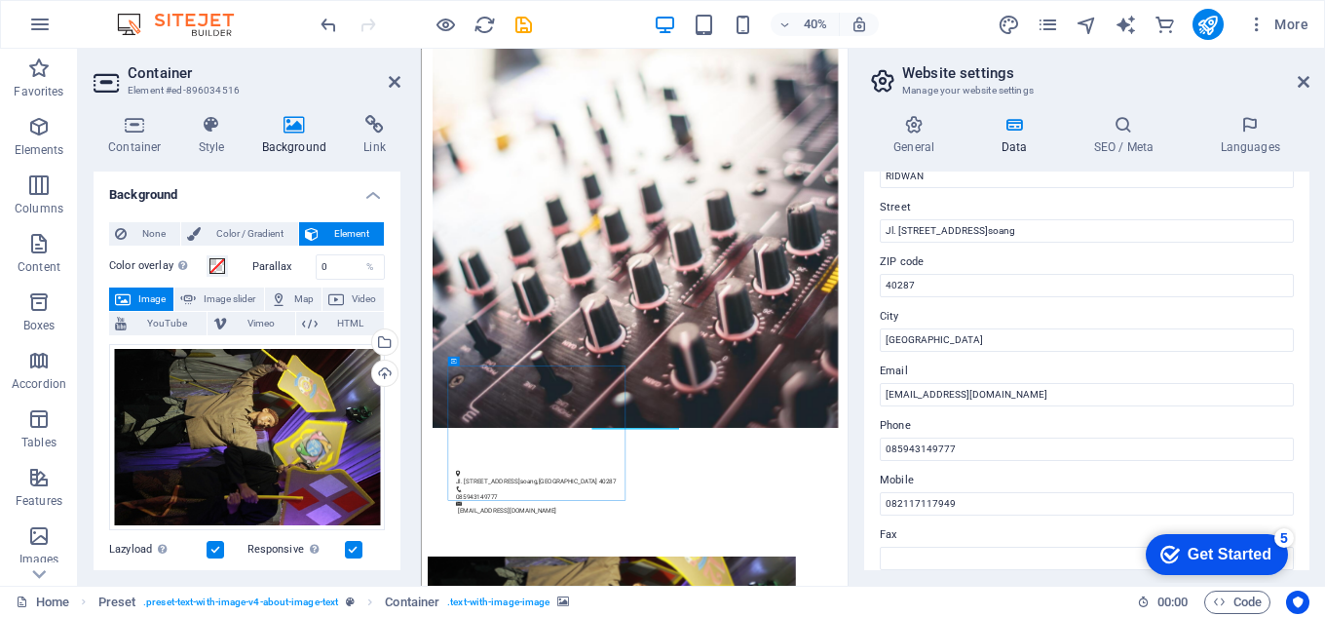
drag, startPoint x: 491, startPoint y: 843, endPoint x: 647, endPoint y: 843, distance: 155.9
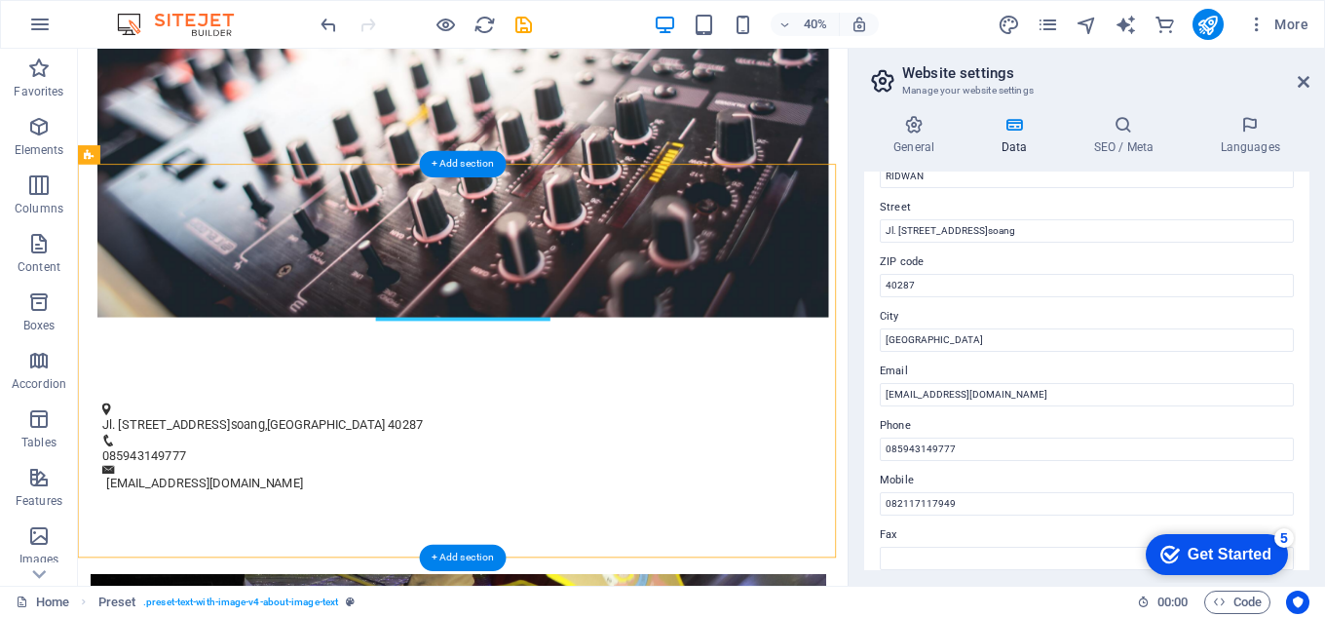
drag, startPoint x: 141, startPoint y: 845, endPoint x: 648, endPoint y: 523, distance: 600.2
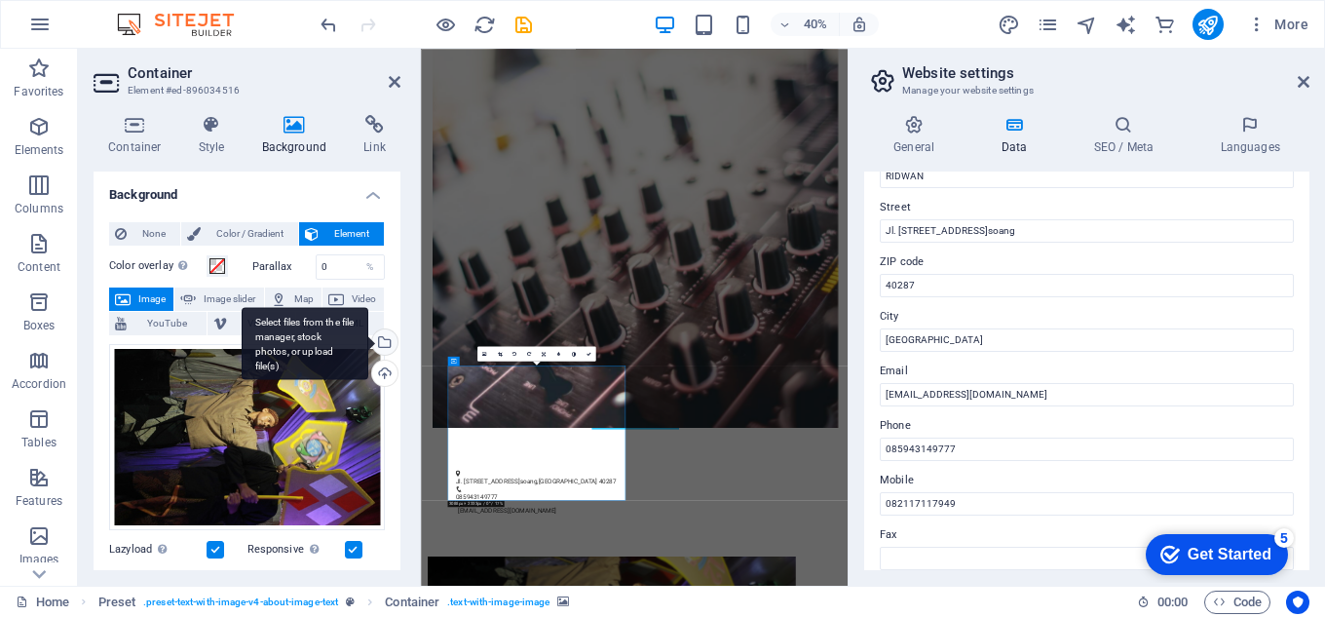
click at [368, 337] on div "Select files from the file manager, stock photos, or upload file(s)" at bounding box center [305, 343] width 127 height 73
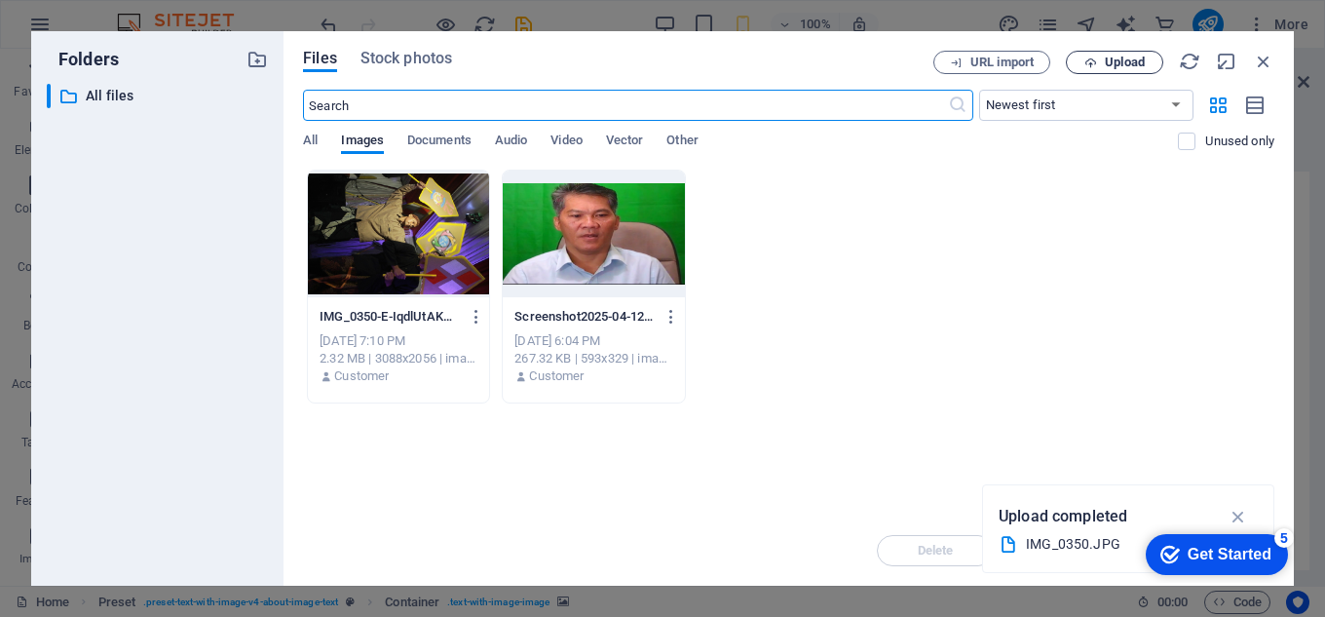
click at [1111, 64] on span "Upload" at bounding box center [1125, 63] width 40 height 12
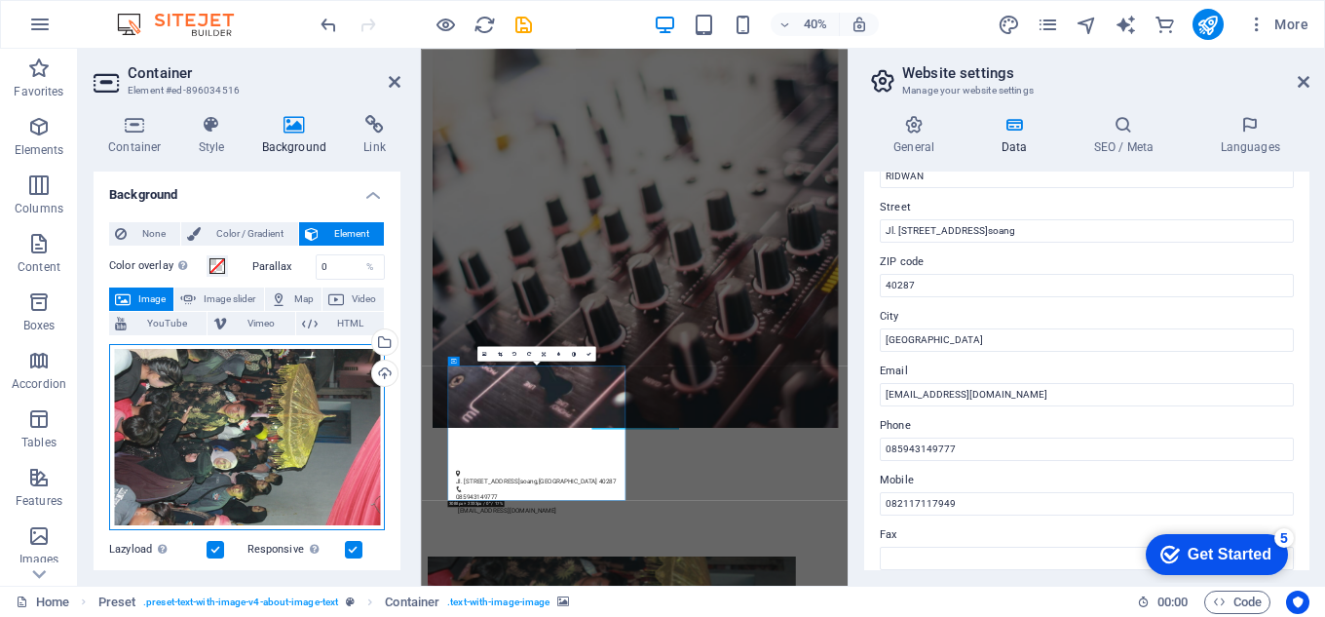
click at [334, 419] on div "Drag files here, click to choose files or select files from Files or our free s…" at bounding box center [247, 437] width 276 height 187
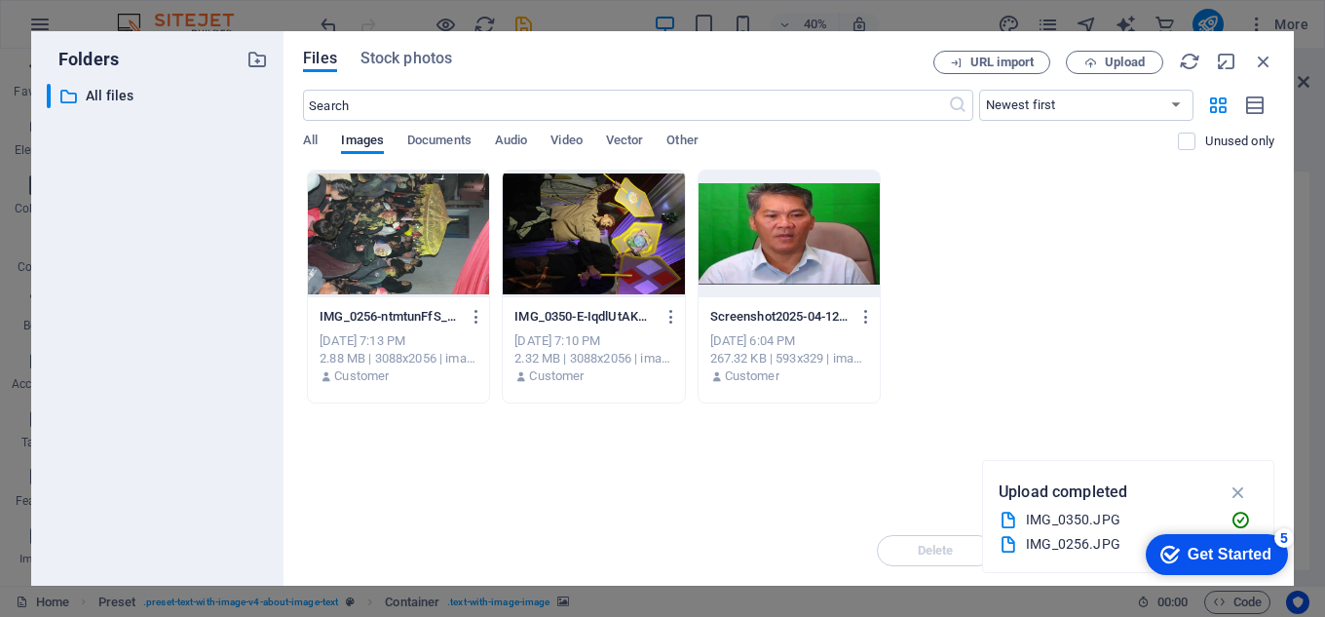
click at [334, 415] on div "Drop files here to upload them instantly IMG_0256-ntmtunFfS__hEK61IvYNoA.JPG IM…" at bounding box center [789, 343] width 972 height 346
click at [570, 243] on div at bounding box center [593, 234] width 181 height 127
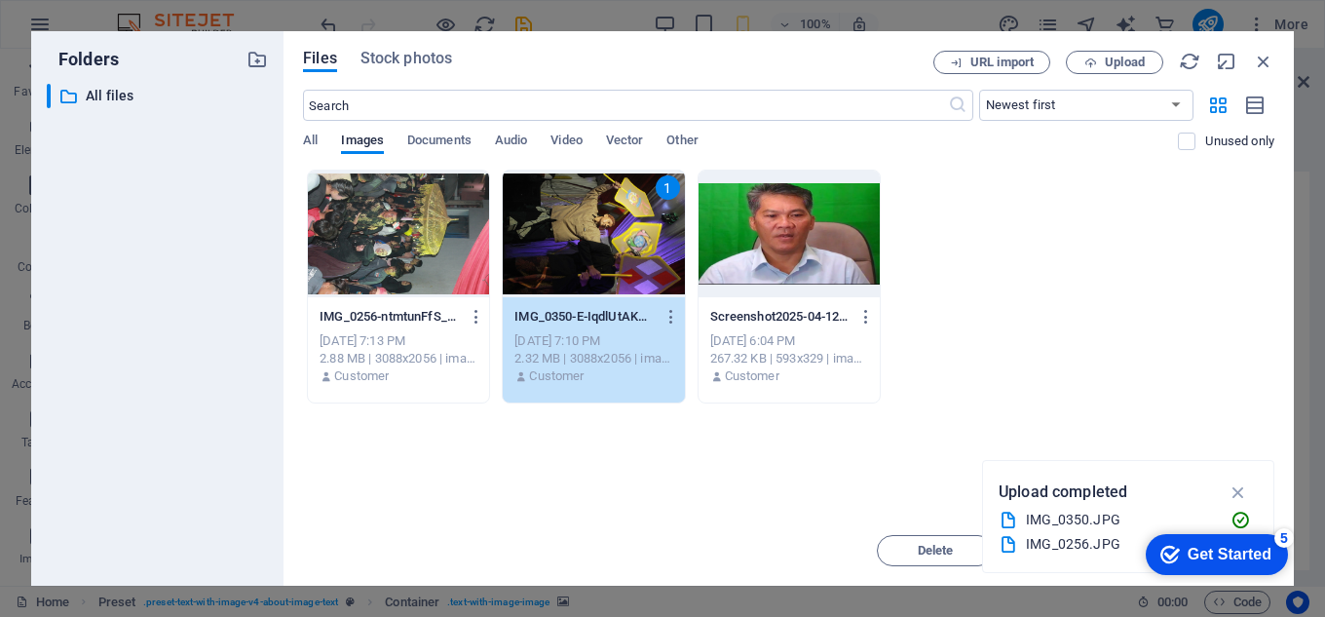
click at [570, 243] on div "1" at bounding box center [593, 234] width 181 height 127
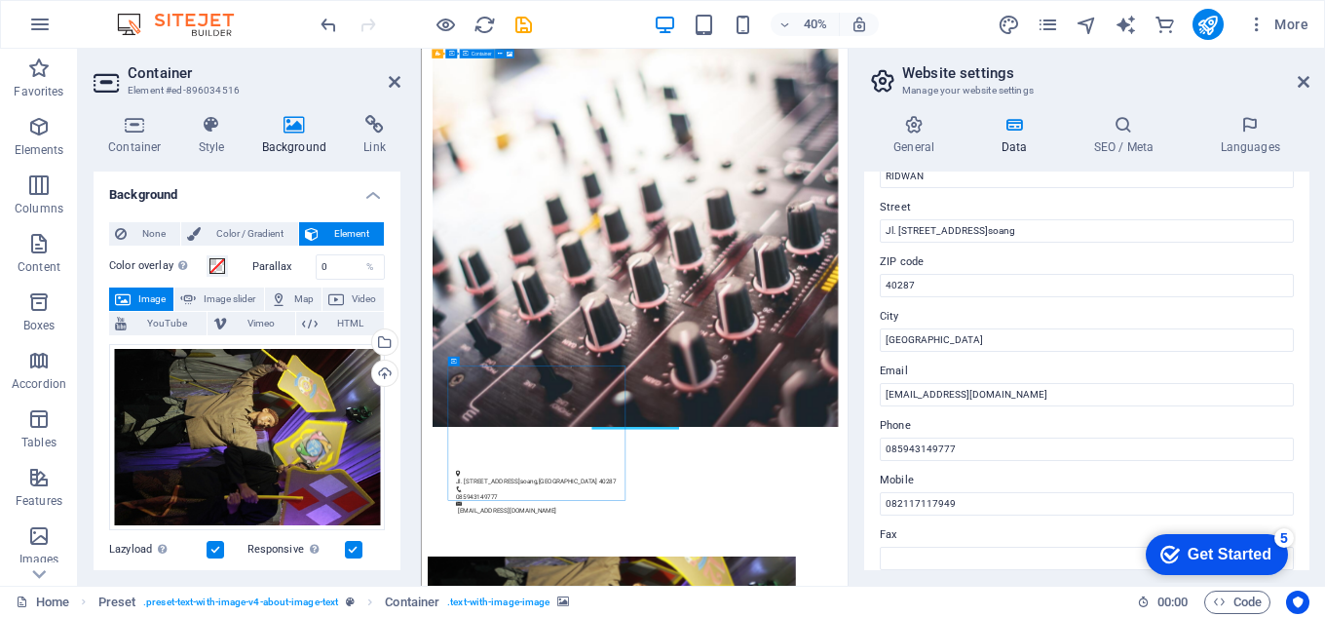
drag, startPoint x: 871, startPoint y: 412, endPoint x: 706, endPoint y: 906, distance: 521.2
click at [289, 129] on icon at bounding box center [295, 124] width 95 height 19
click at [329, 229] on span "Element" at bounding box center [352, 233] width 54 height 23
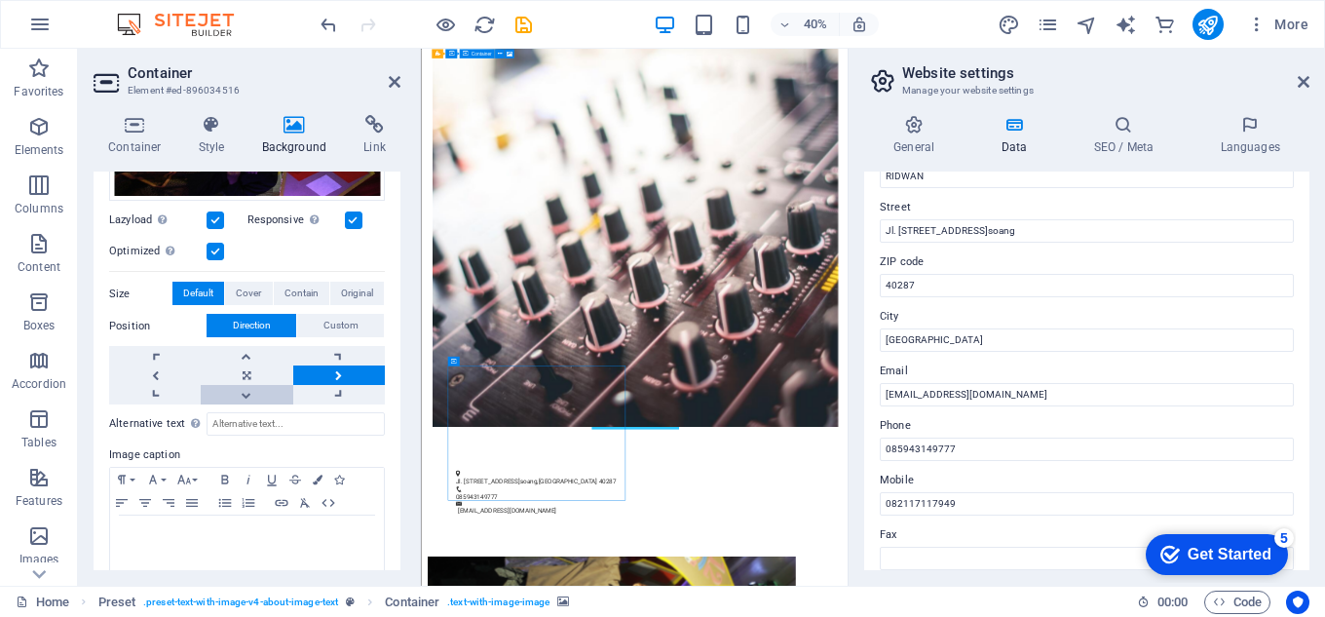
scroll to position [348, 0]
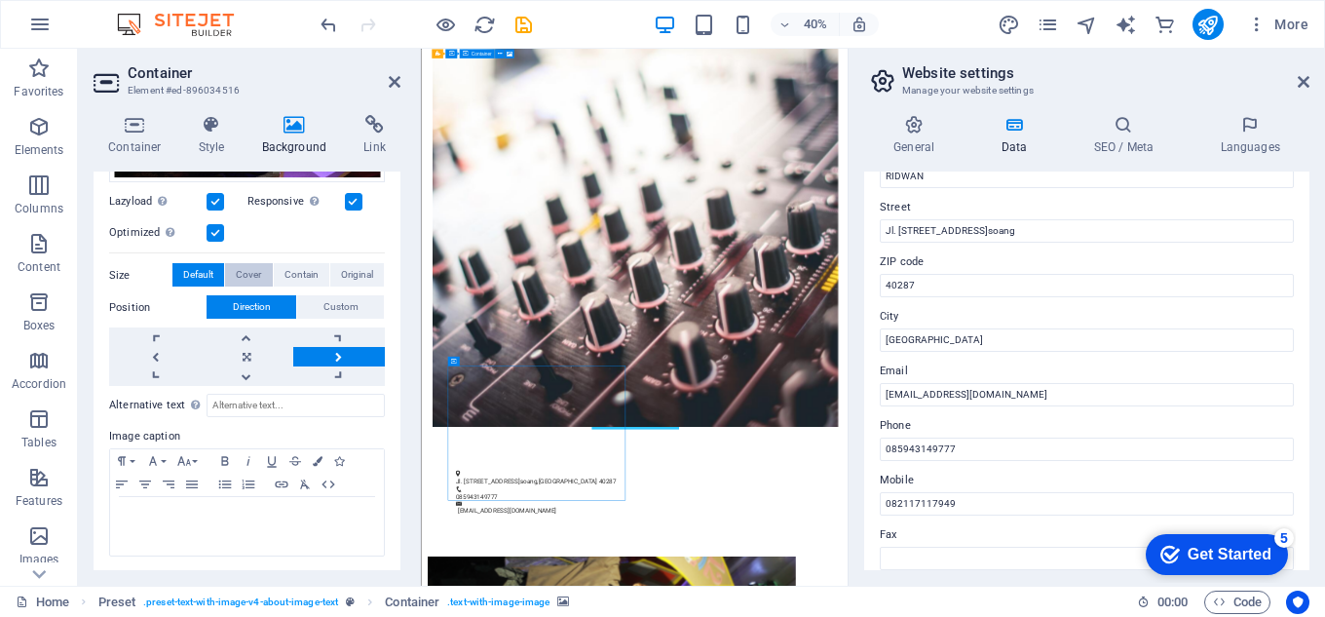
click at [260, 263] on span "Cover" at bounding box center [248, 274] width 25 height 23
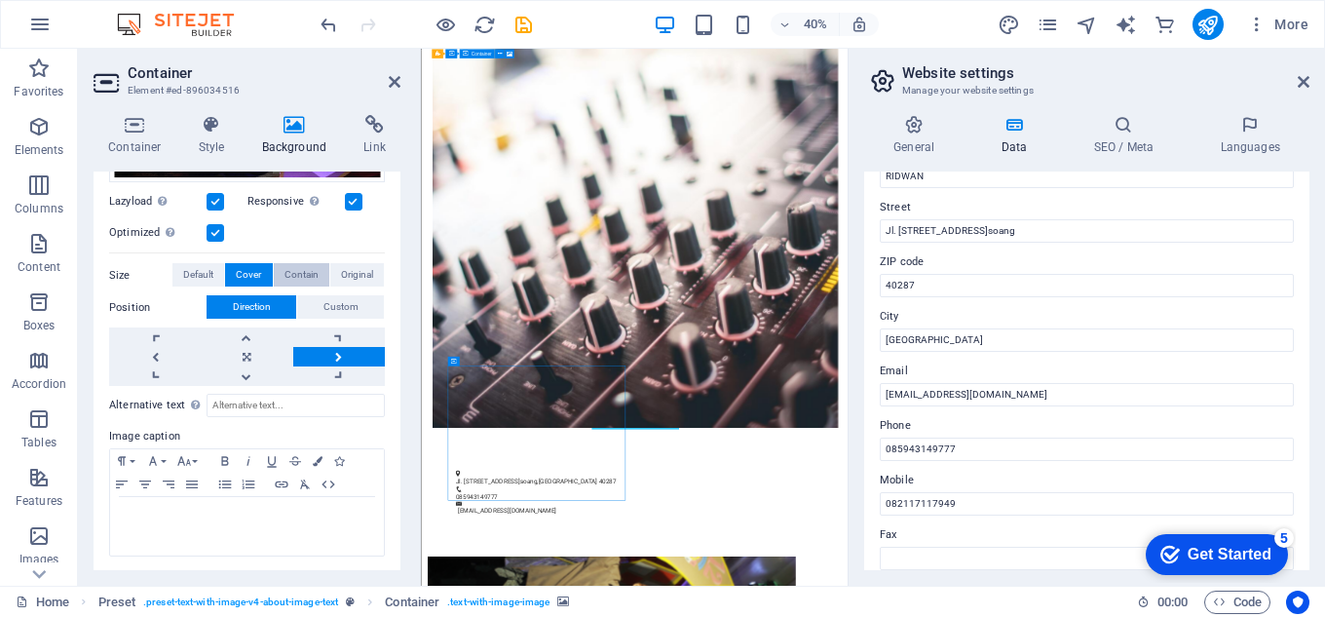
click at [301, 269] on span "Contain" at bounding box center [302, 274] width 34 height 23
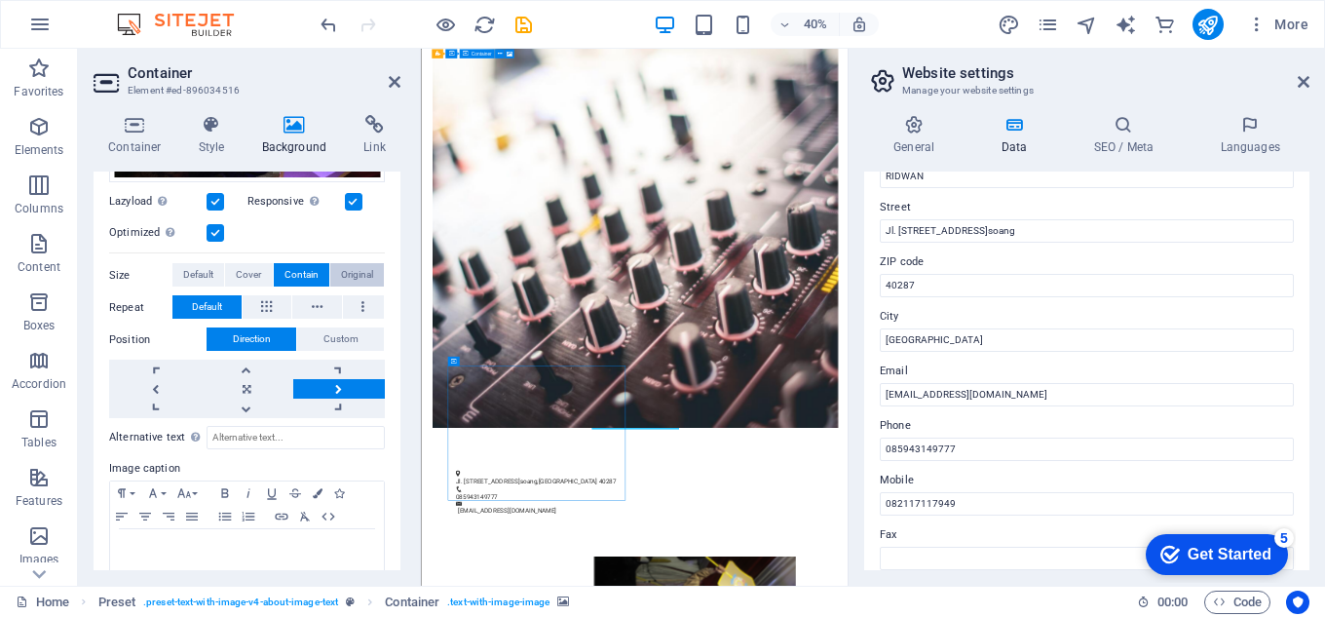
click at [348, 266] on span "Original" at bounding box center [357, 274] width 32 height 23
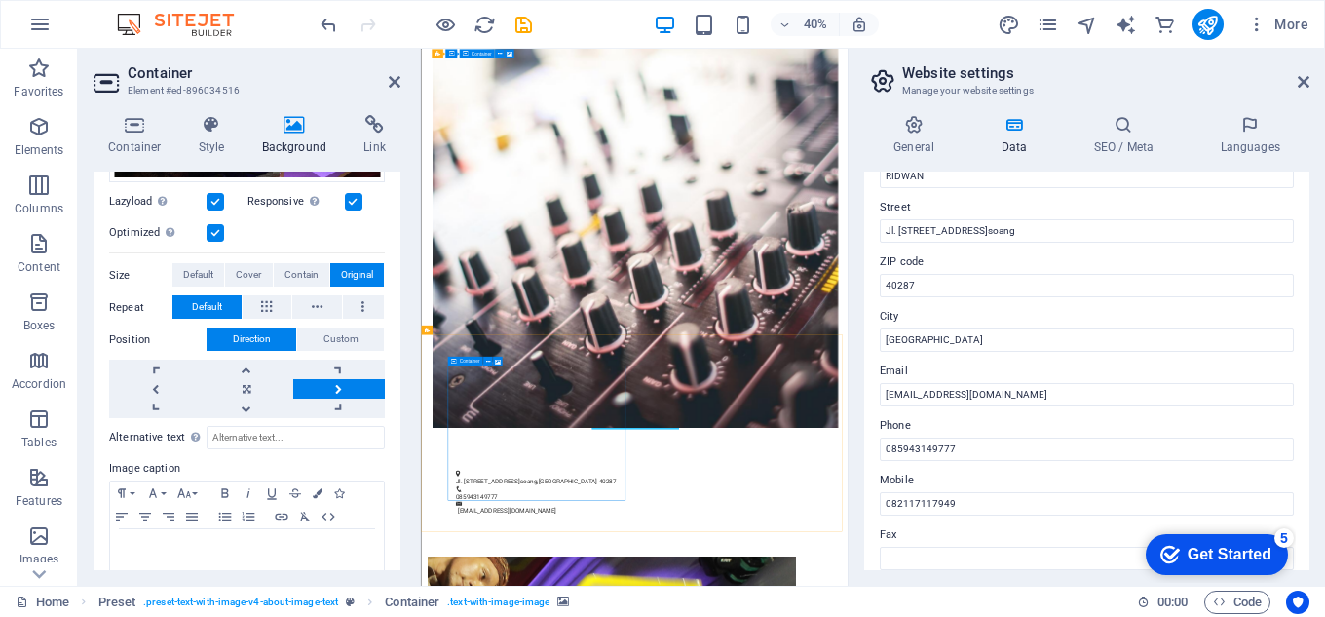
drag, startPoint x: 672, startPoint y: 1006, endPoint x: 735, endPoint y: 921, distance: 105.8
click at [262, 275] on button "Cover" at bounding box center [248, 274] width 47 height 23
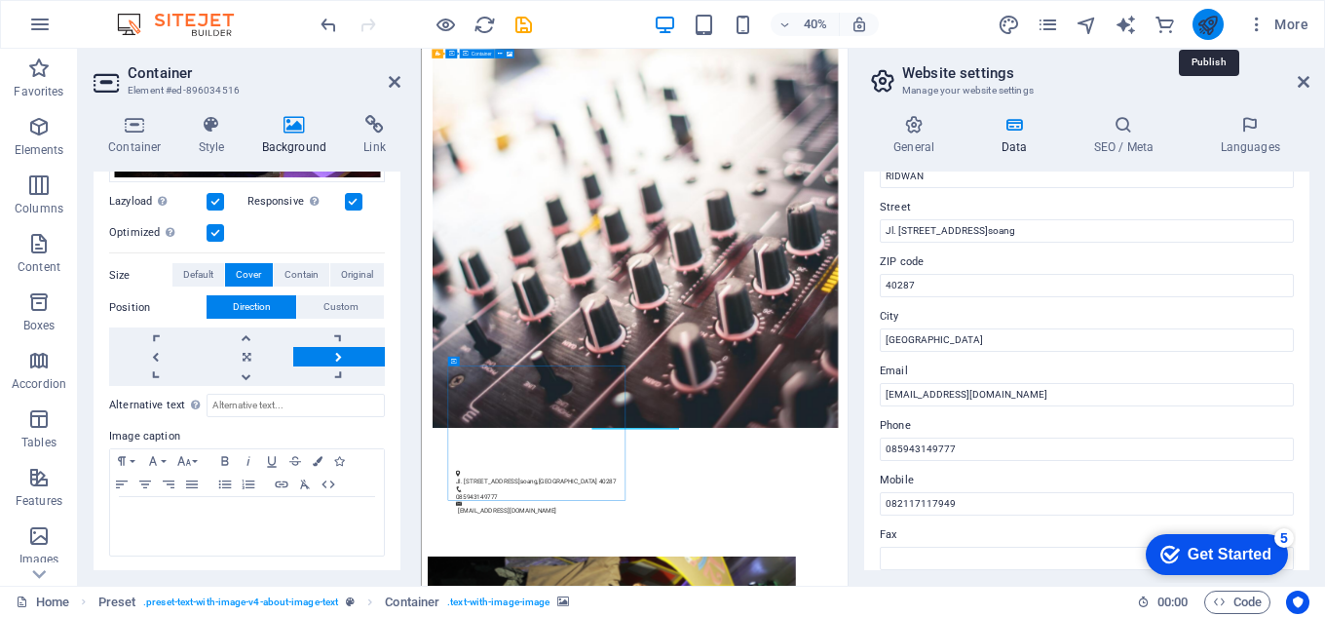
click at [1205, 34] on icon "publish" at bounding box center [1208, 25] width 22 height 22
